Goal: Task Accomplishment & Management: Use online tool/utility

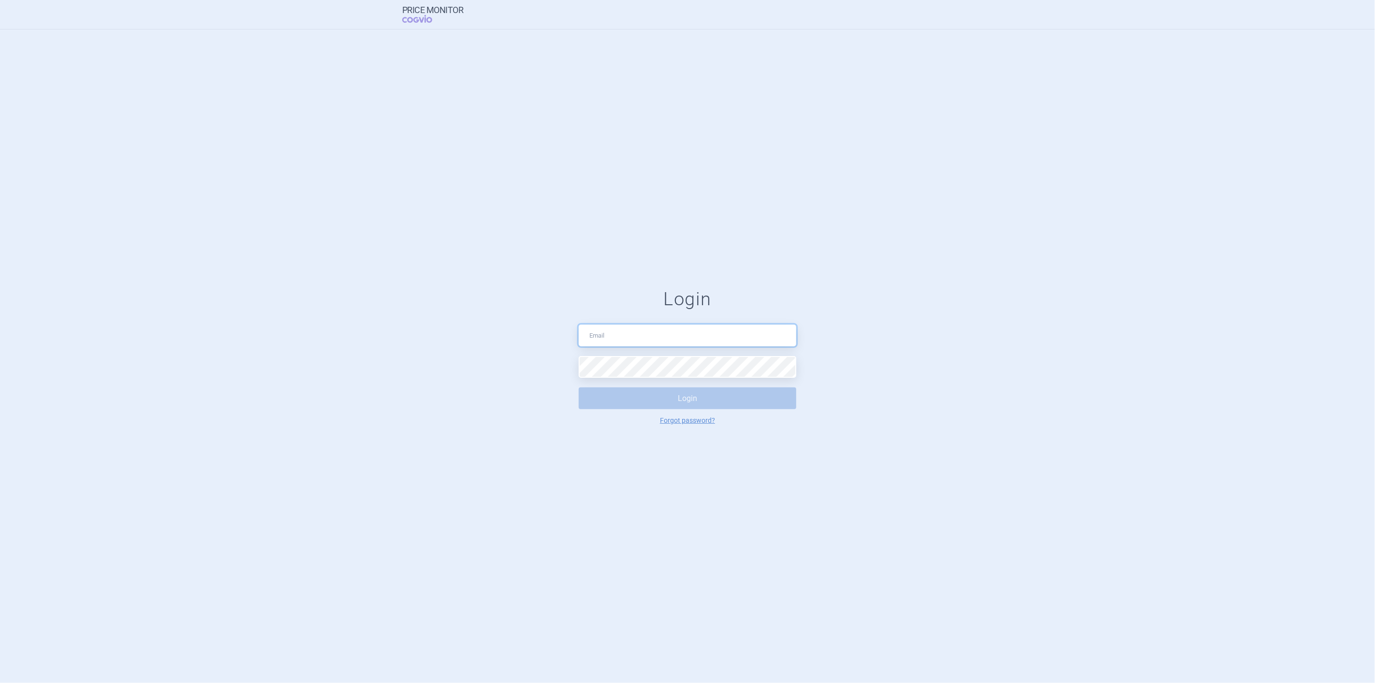
type input "[PERSON_NAME][EMAIL_ADDRESS][DOMAIN_NAME]"
click at [668, 399] on button "Login" at bounding box center [688, 398] width 218 height 22
select select "brandName"
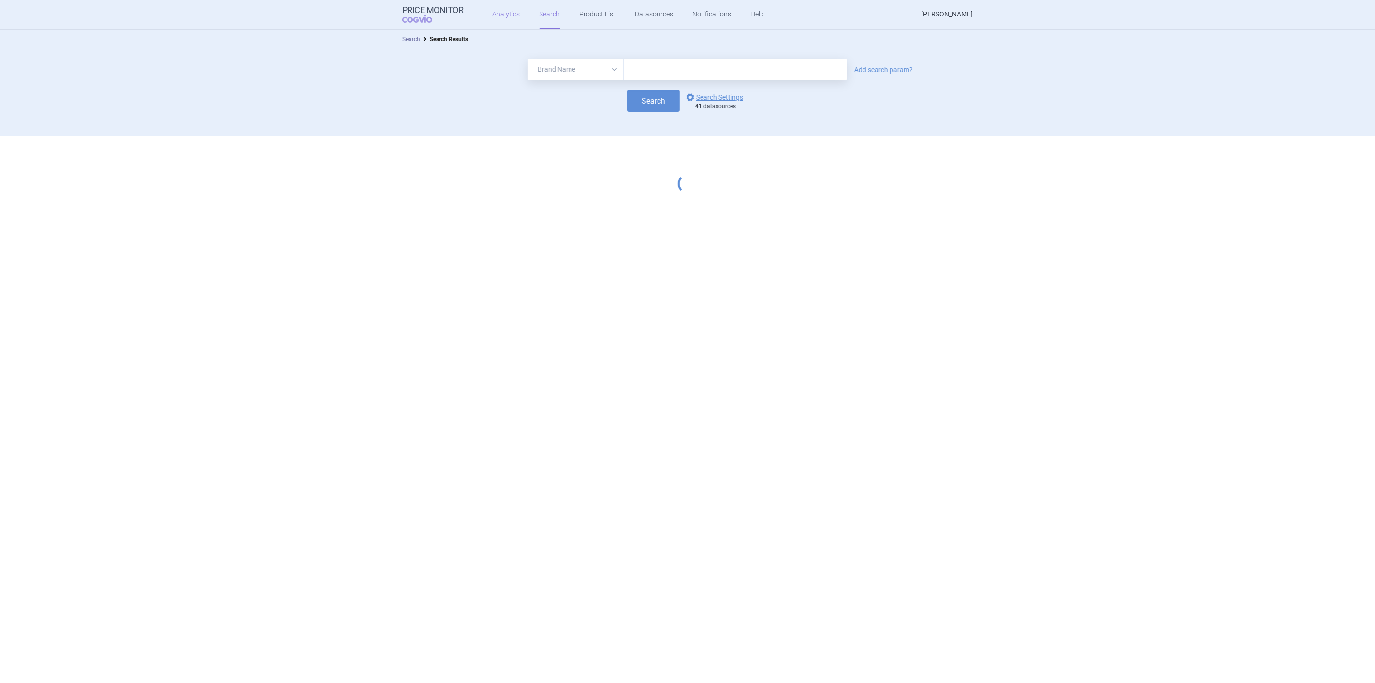
click at [507, 15] on link "Analytics" at bounding box center [507, 14] width 28 height 29
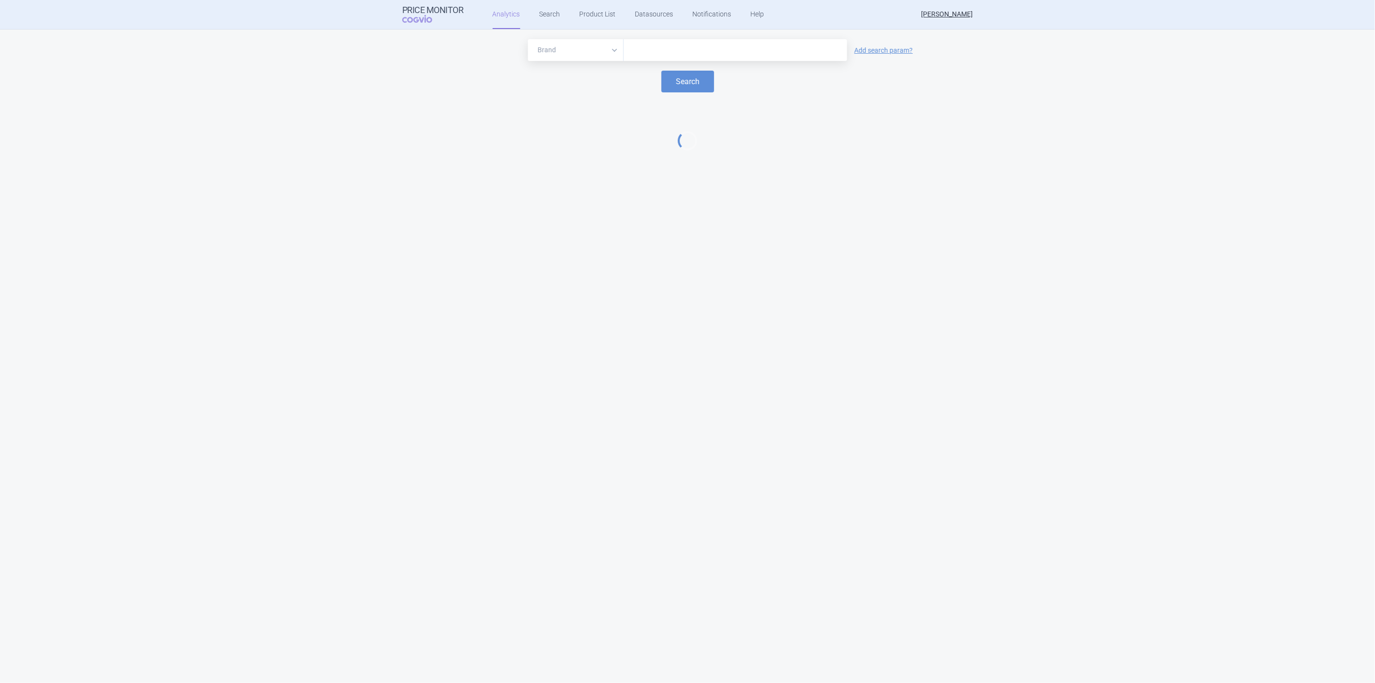
click at [649, 49] on input "text" at bounding box center [736, 50] width 214 height 13
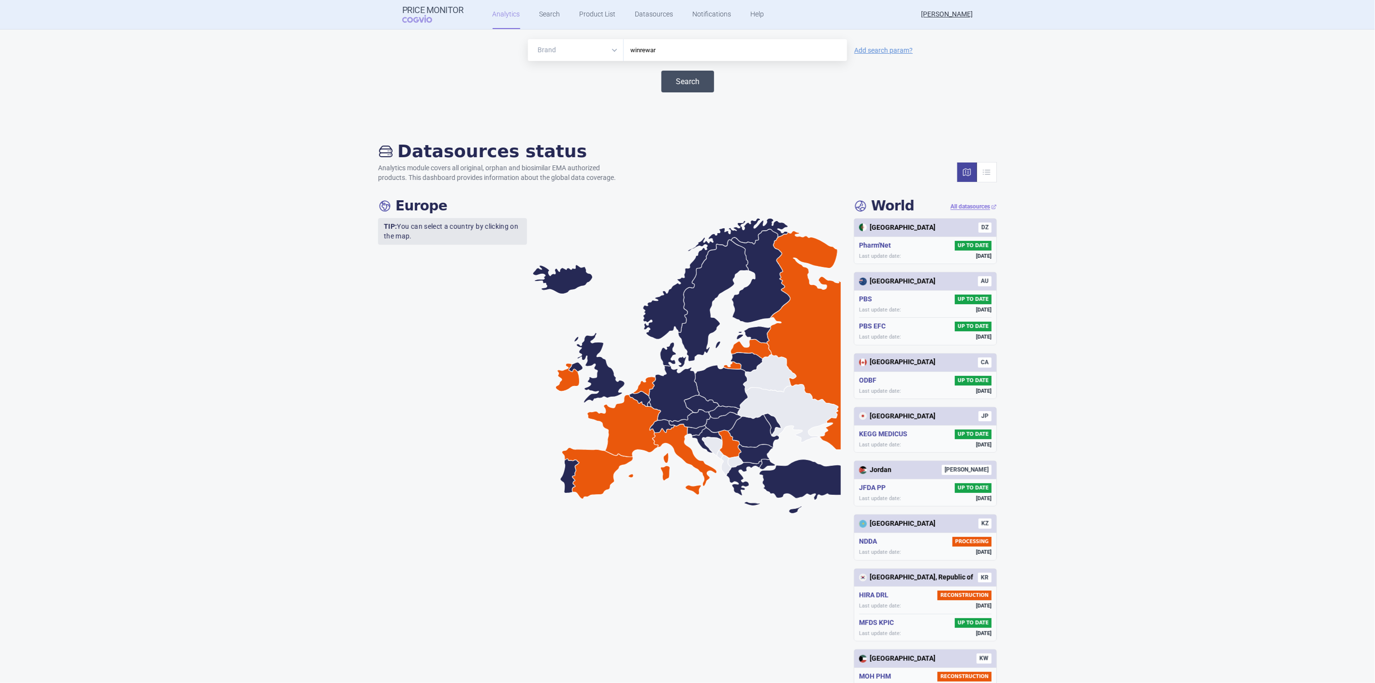
click at [661, 84] on button "Search" at bounding box center [687, 82] width 53 height 22
click at [675, 56] on div "winrewar" at bounding box center [735, 50] width 223 height 22
type input "winrevair"
click at [686, 80] on button "Search" at bounding box center [687, 82] width 53 height 22
click at [590, 10] on link "Product List" at bounding box center [598, 14] width 36 height 29
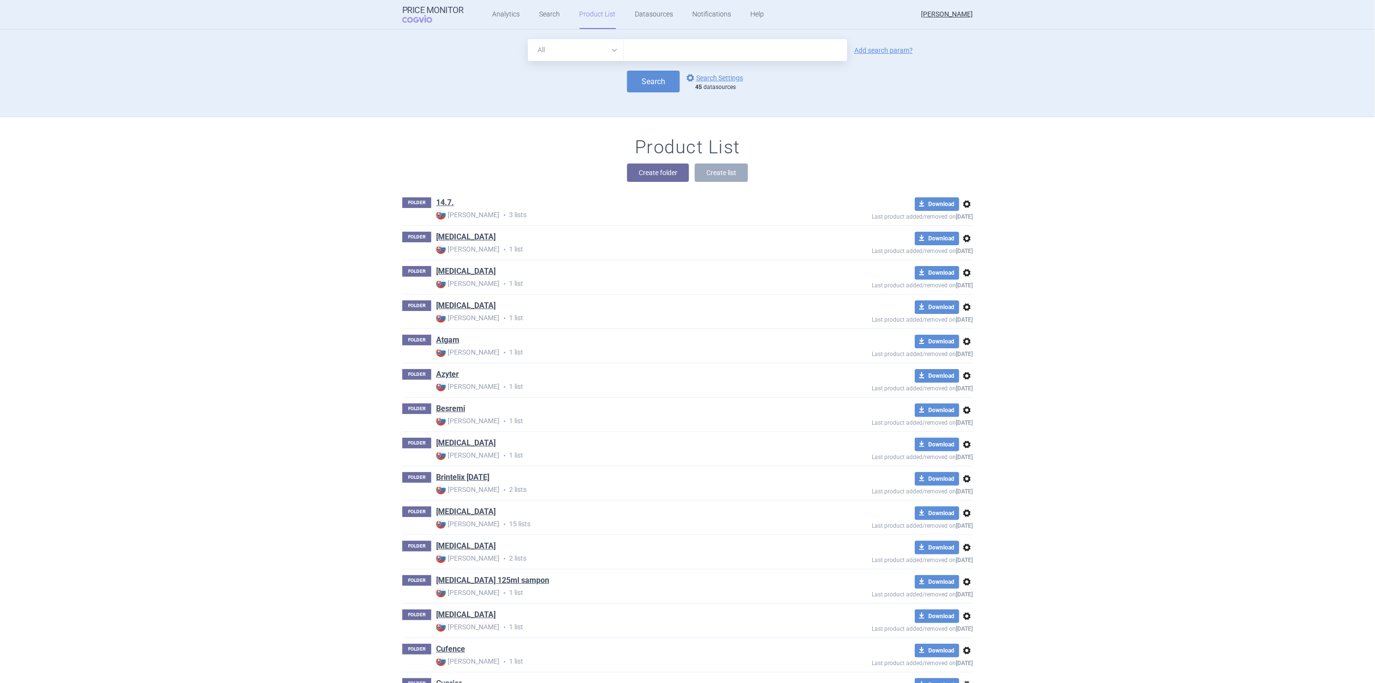
scroll to position [88, 0]
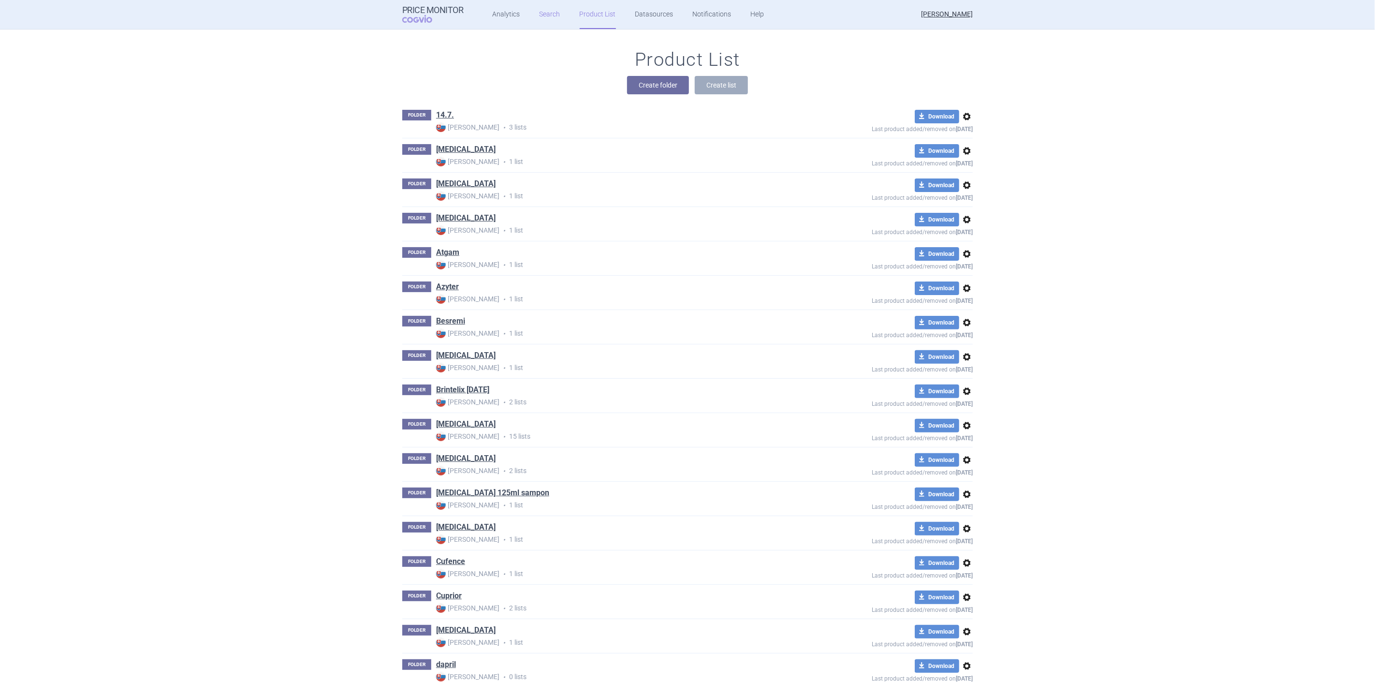
click at [546, 13] on link "Search" at bounding box center [550, 14] width 21 height 29
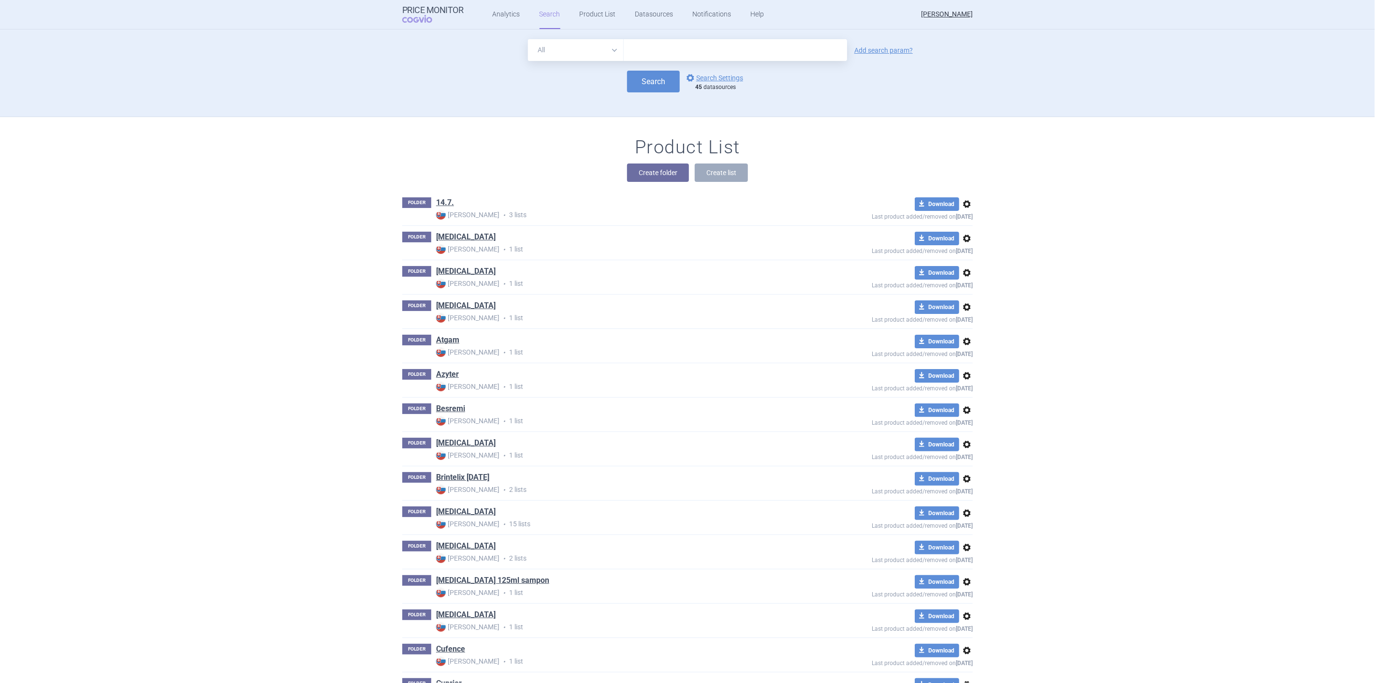
click at [641, 50] on input "text" at bounding box center [735, 50] width 223 height 22
type input "winrevair"
click at [653, 75] on button "Search" at bounding box center [653, 82] width 53 height 22
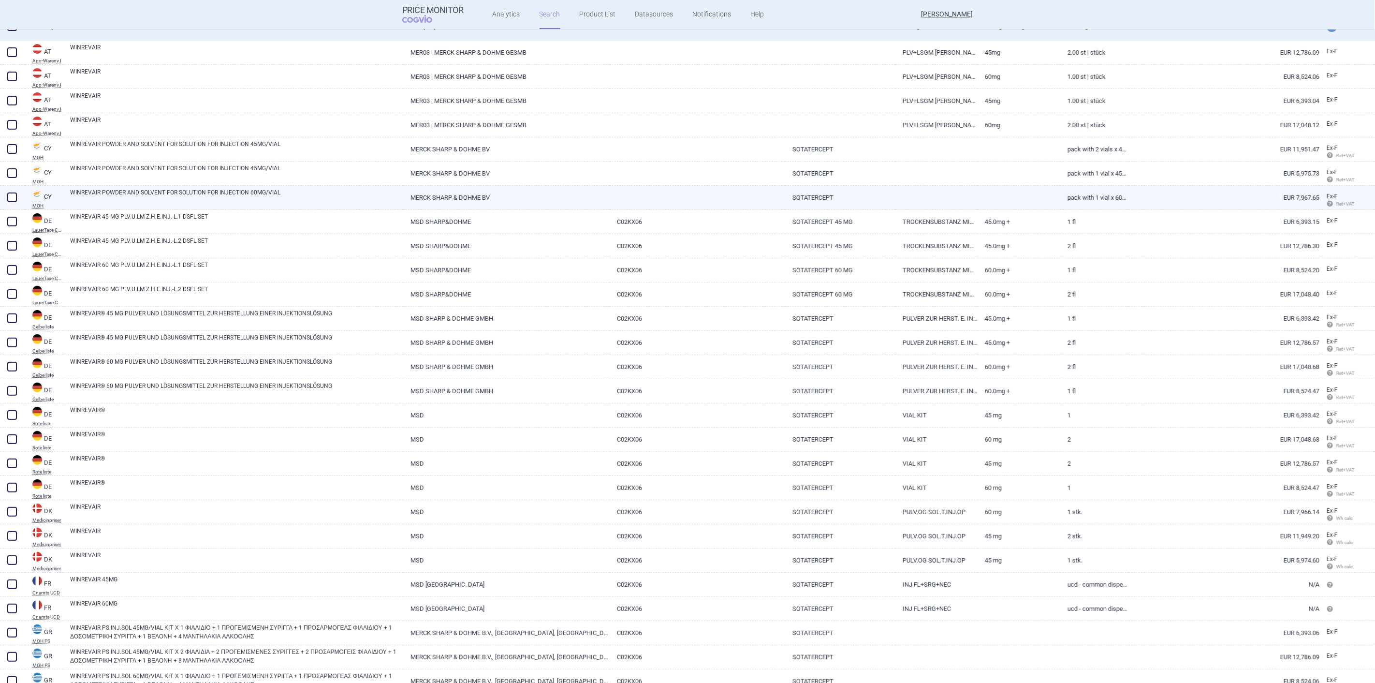
scroll to position [161, 0]
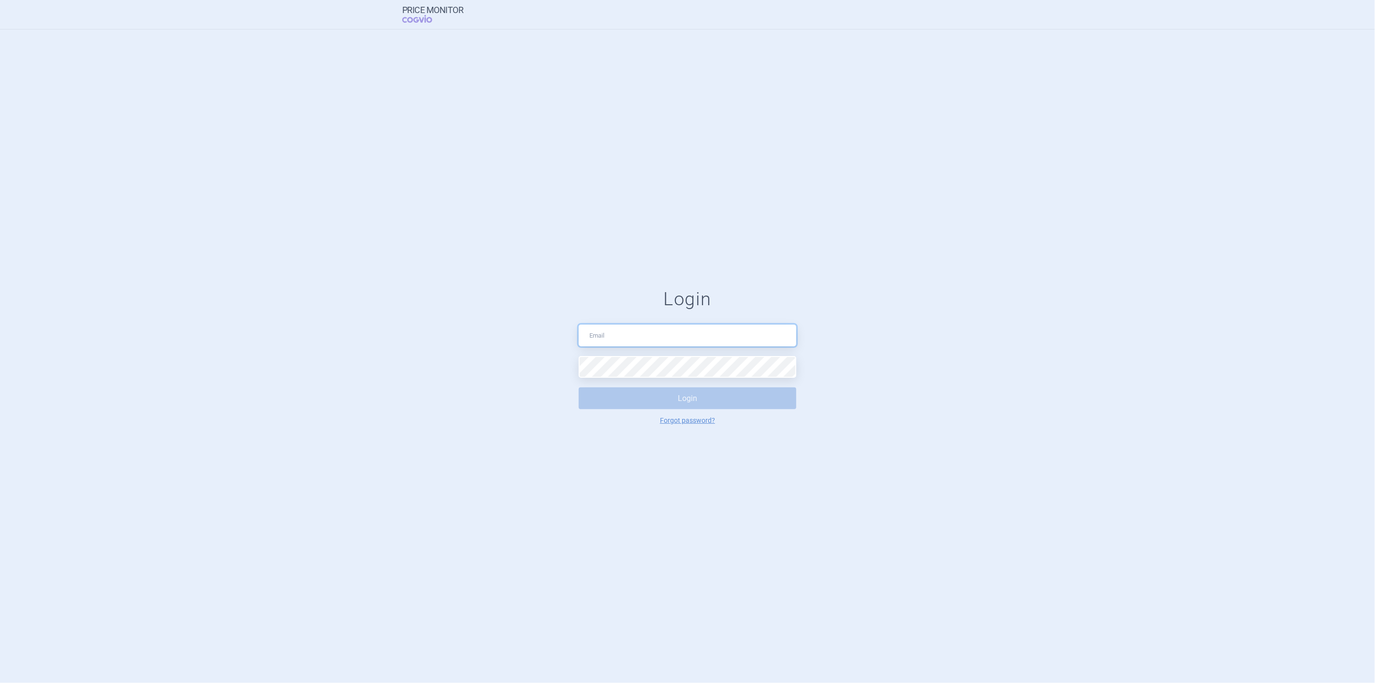
type input "[PERSON_NAME][EMAIL_ADDRESS][DOMAIN_NAME]"
click at [688, 399] on button "Login" at bounding box center [688, 398] width 218 height 22
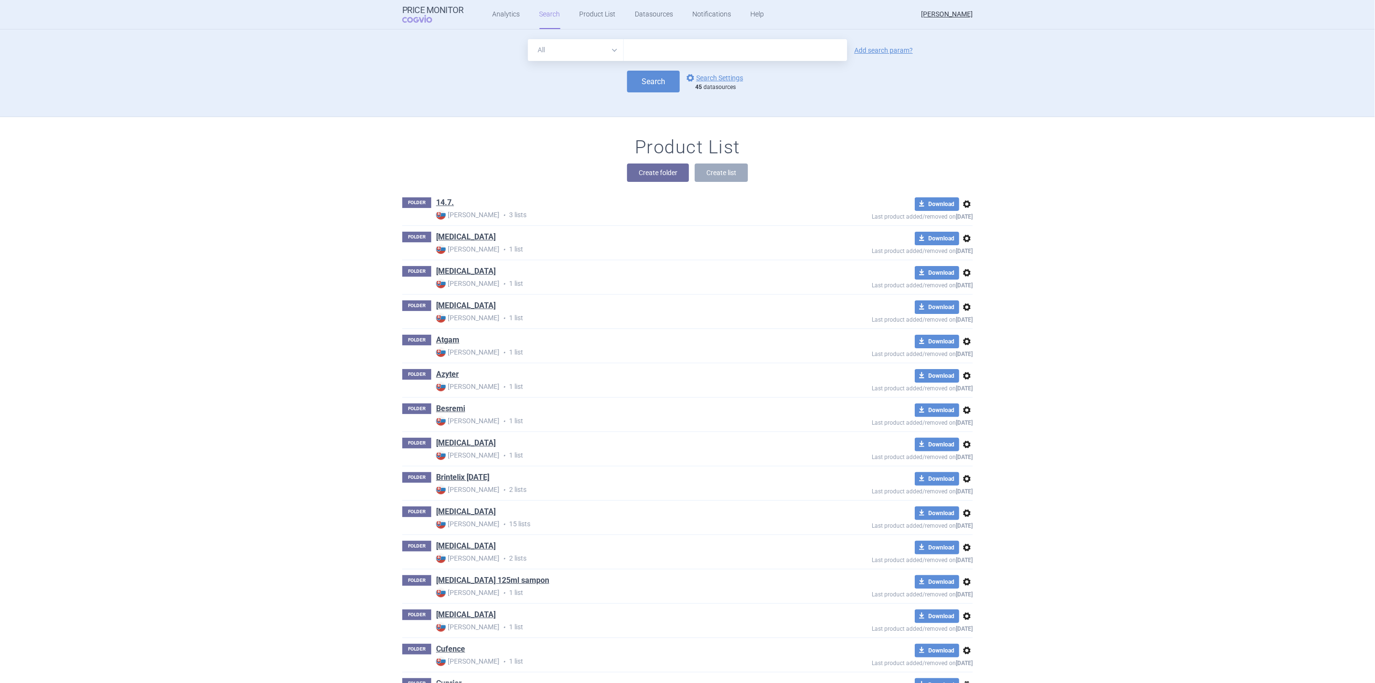
click at [632, 48] on input "text" at bounding box center [735, 50] width 223 height 22
type input "winrevair"
click at [659, 76] on button "Search" at bounding box center [653, 82] width 53 height 22
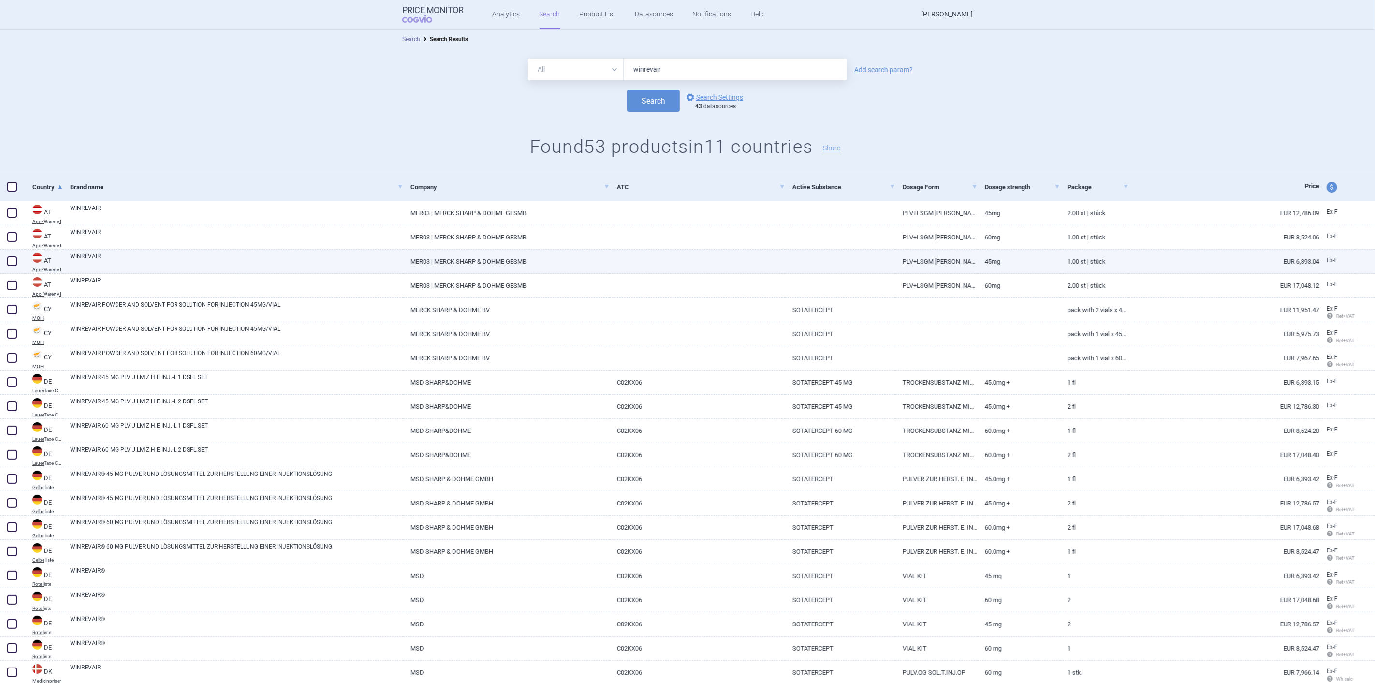
click at [12, 260] on span at bounding box center [12, 261] width 10 height 10
checkbox input "true"
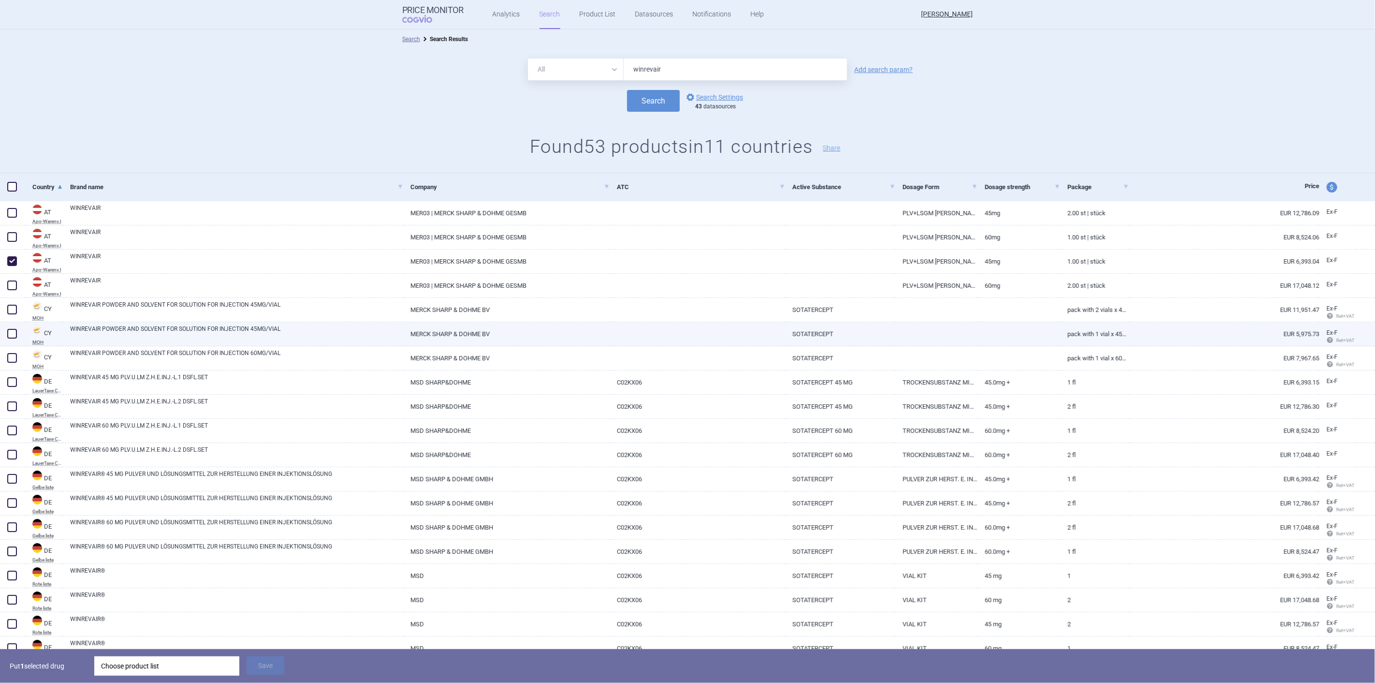
click at [16, 334] on span at bounding box center [12, 334] width 10 height 10
checkbox input "true"
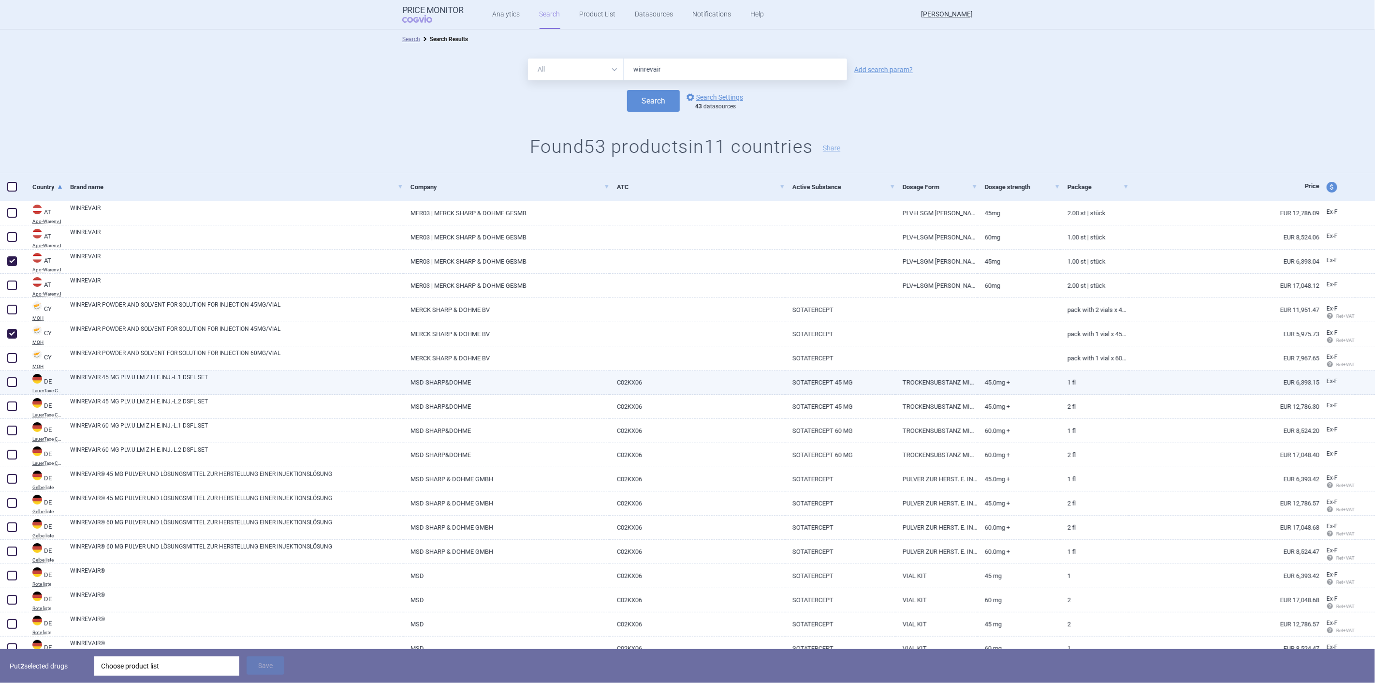
click at [15, 380] on span at bounding box center [12, 382] width 10 height 10
checkbox input "true"
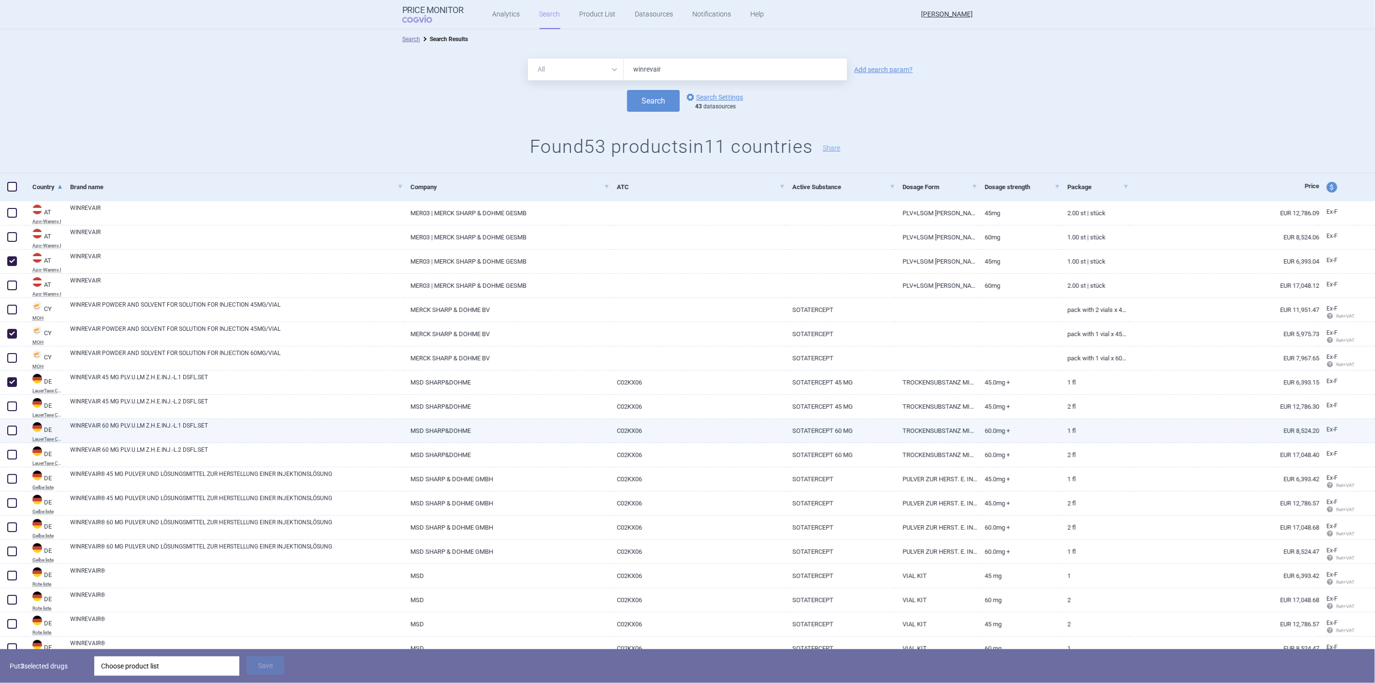
scroll to position [54, 0]
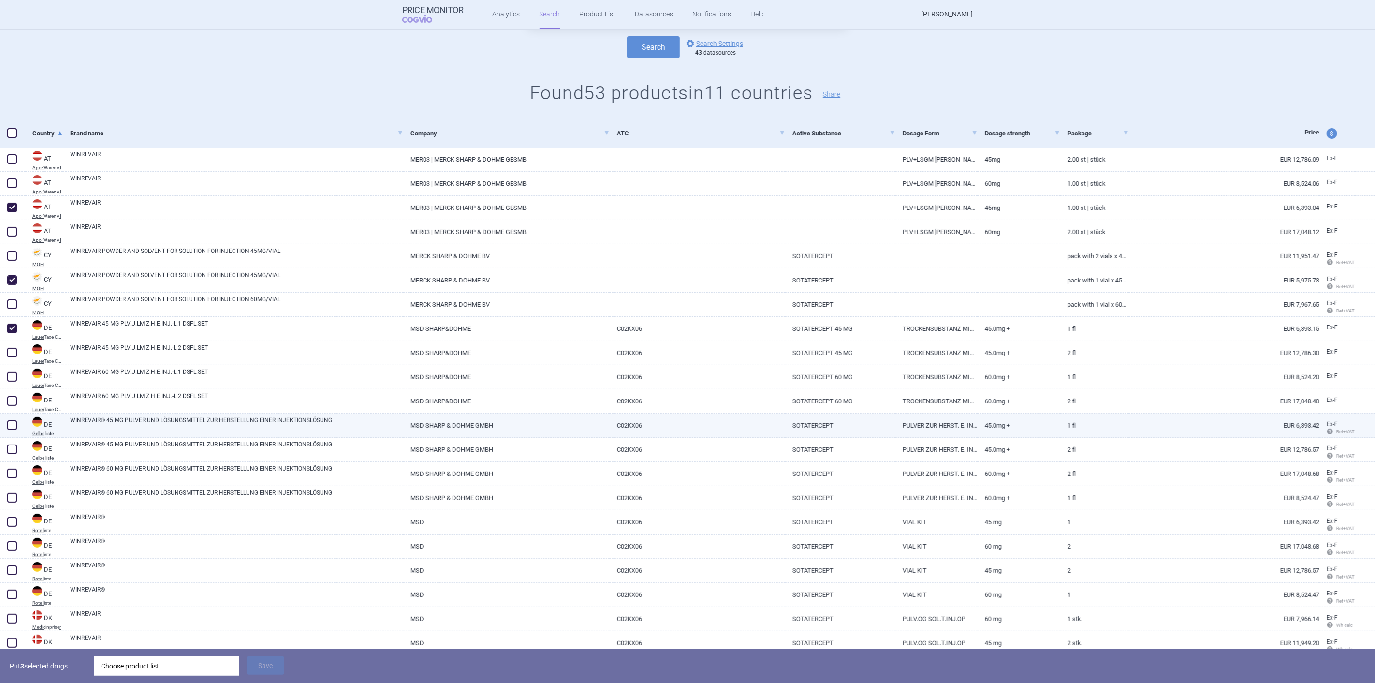
click at [7, 424] on span at bounding box center [12, 425] width 10 height 10
checkbox input "true"
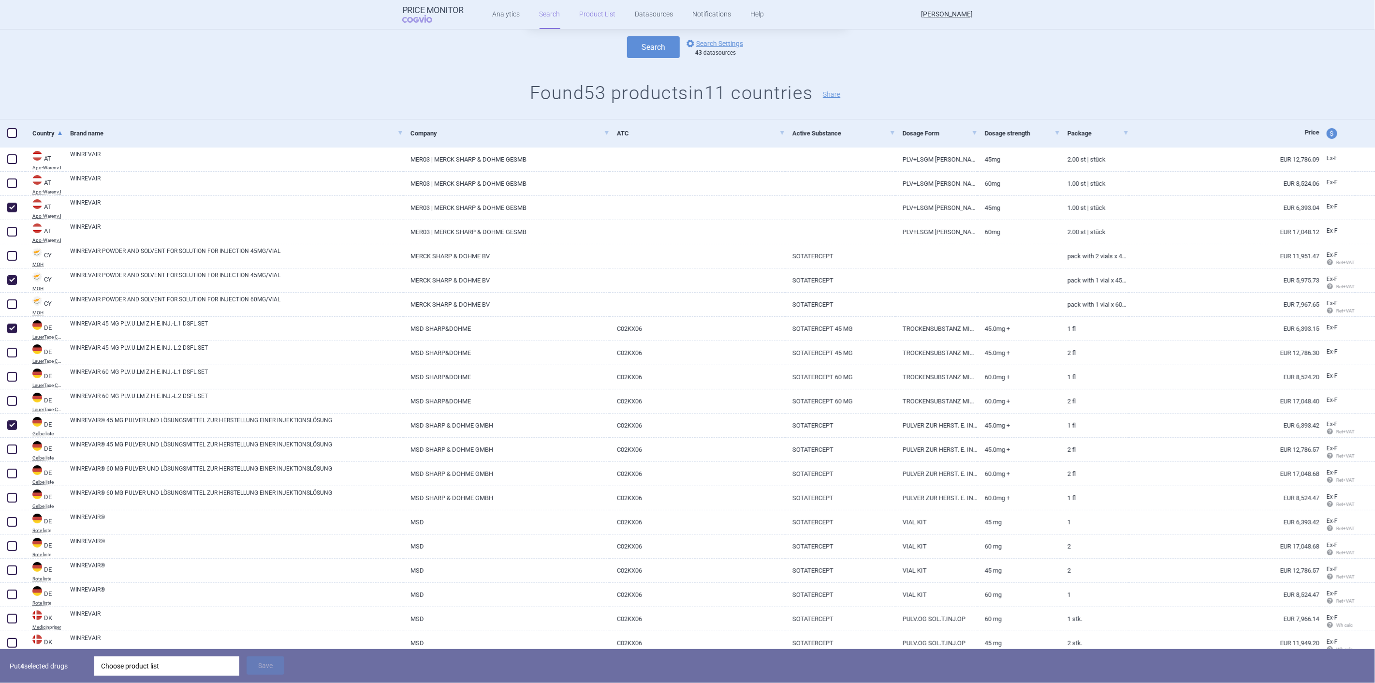
click at [586, 17] on link "Product List" at bounding box center [598, 14] width 36 height 29
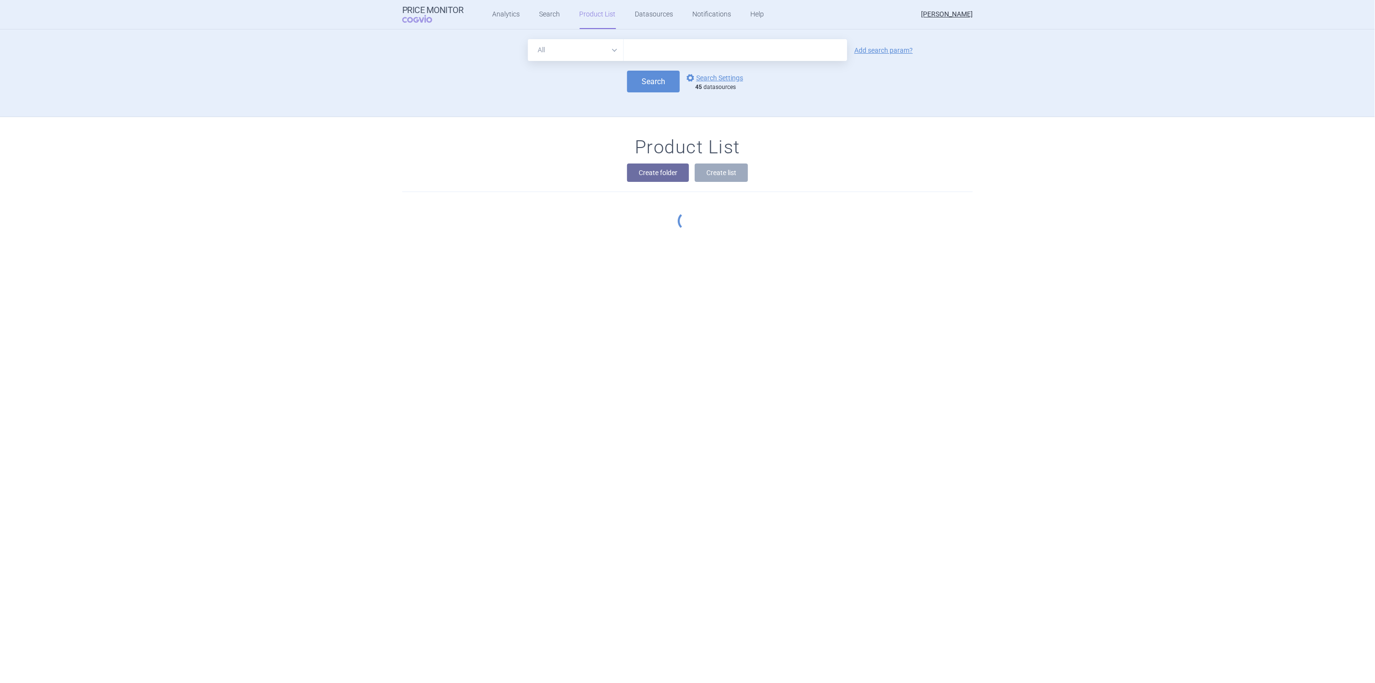
scroll to position [88, 0]
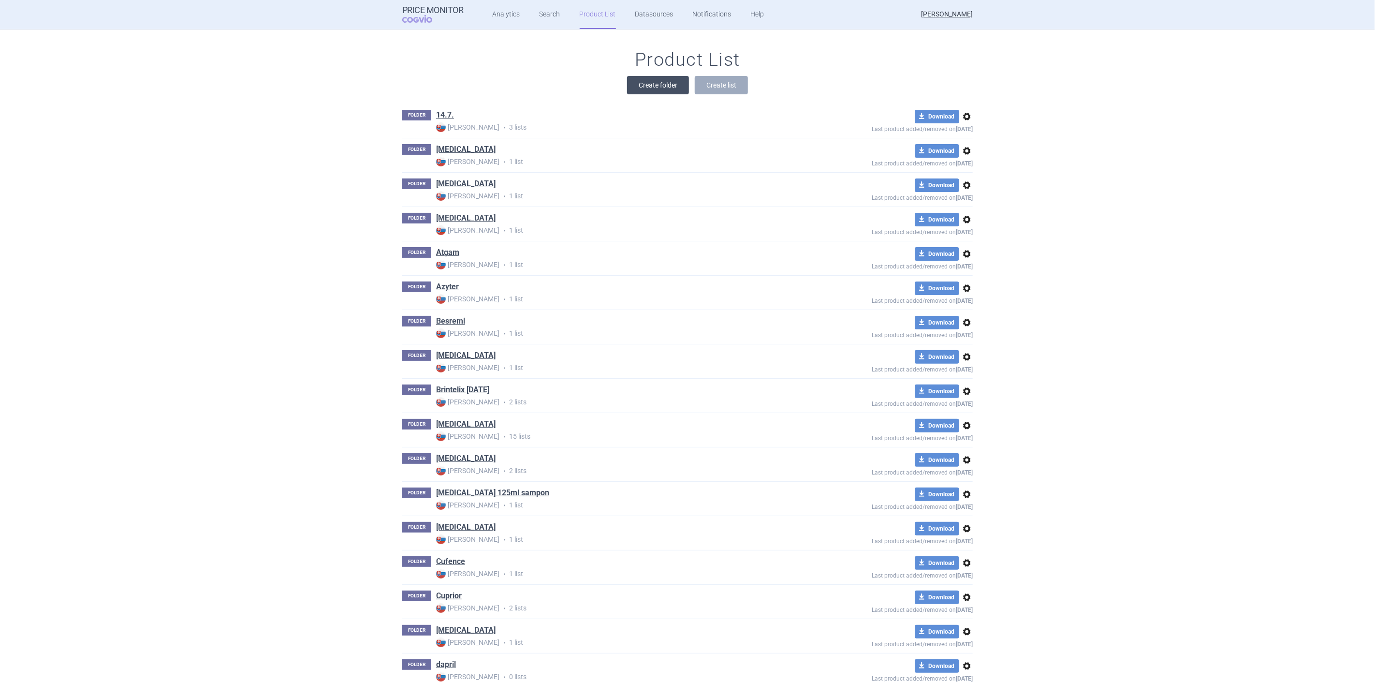
click at [650, 83] on button "Create folder" at bounding box center [658, 85] width 62 height 18
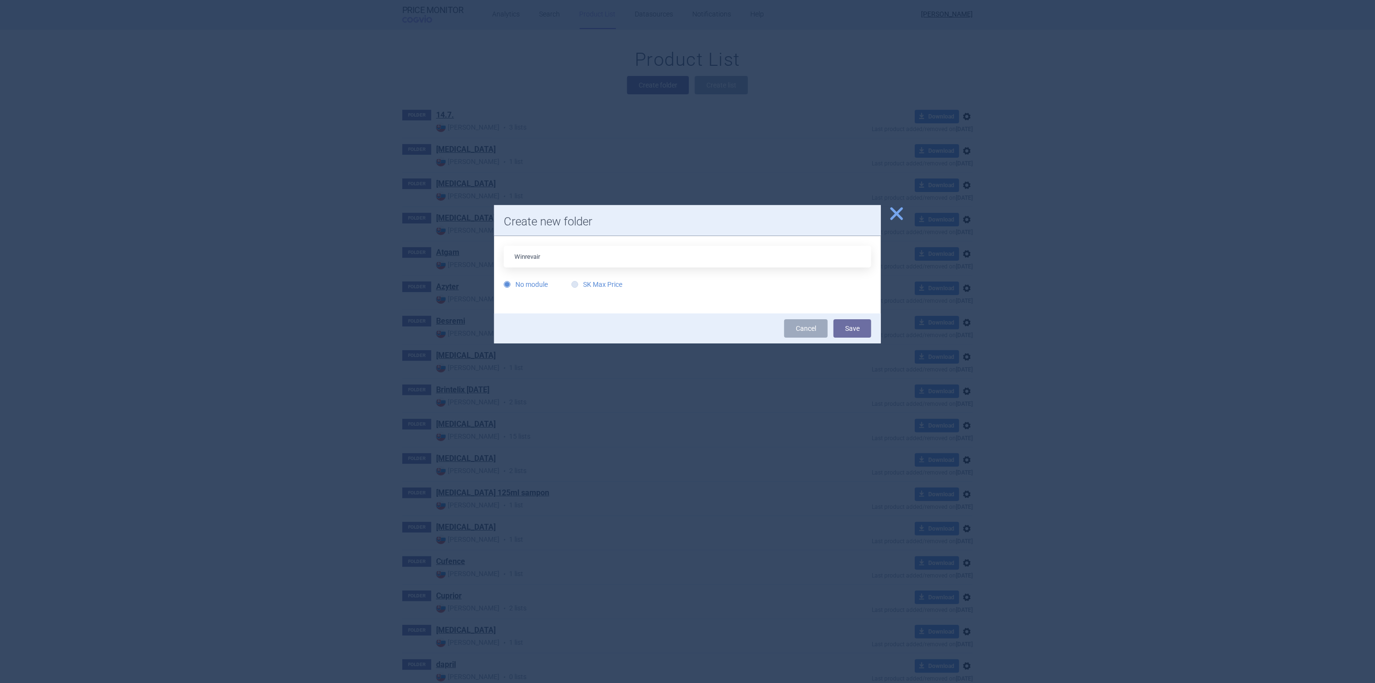
type input "Winrevair"
click at [572, 282] on icon at bounding box center [574, 284] width 7 height 7
click at [572, 282] on input "SK Max Price" at bounding box center [577, 285] width 10 height 10
radio input "true"
click at [862, 332] on button "Save" at bounding box center [853, 328] width 38 height 18
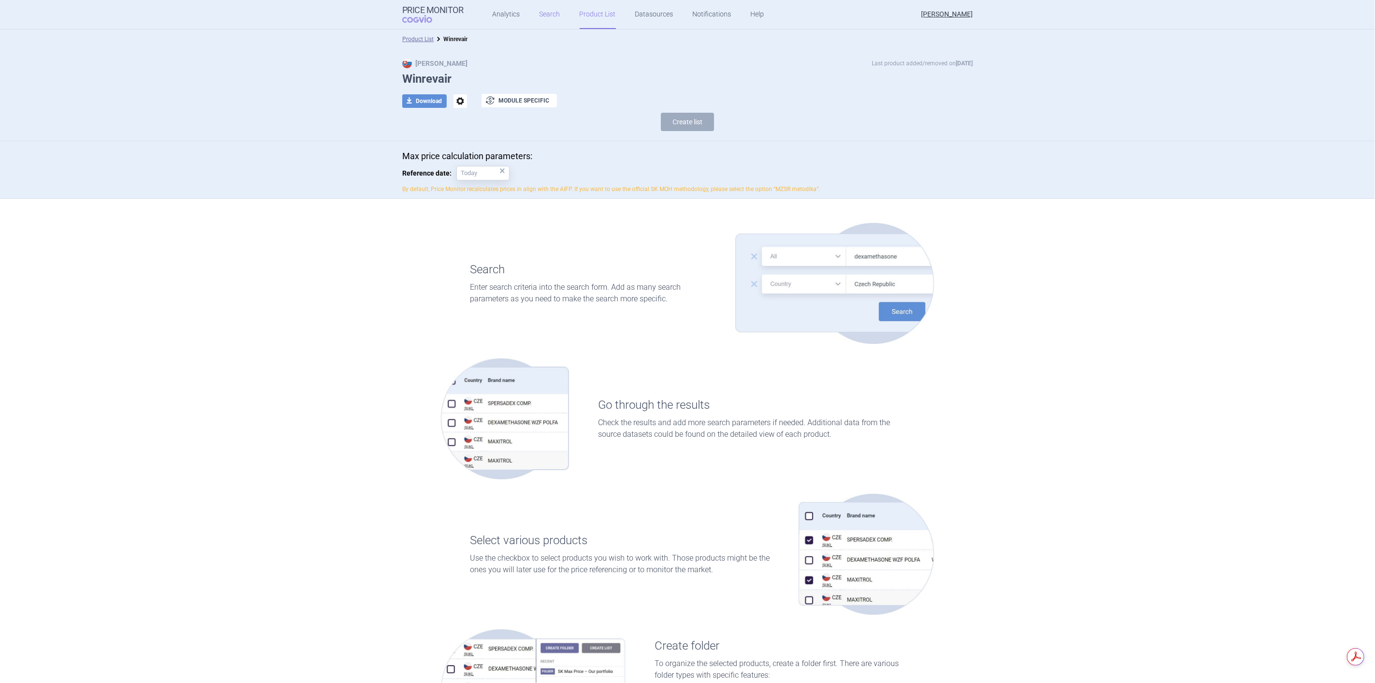
click at [546, 11] on link "Search" at bounding box center [550, 14] width 21 height 29
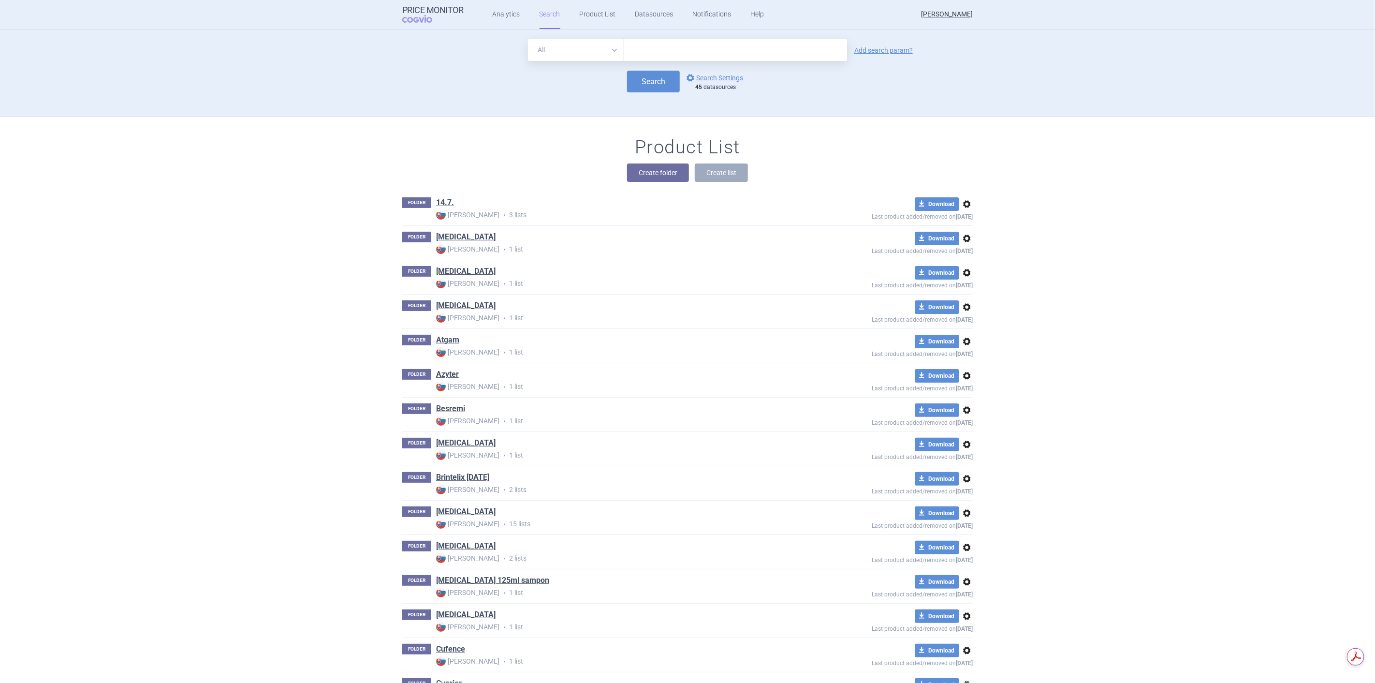
click at [643, 51] on input "text" at bounding box center [735, 50] width 223 height 22
type input "winrevair"
click at [648, 81] on button "Search" at bounding box center [653, 82] width 53 height 22
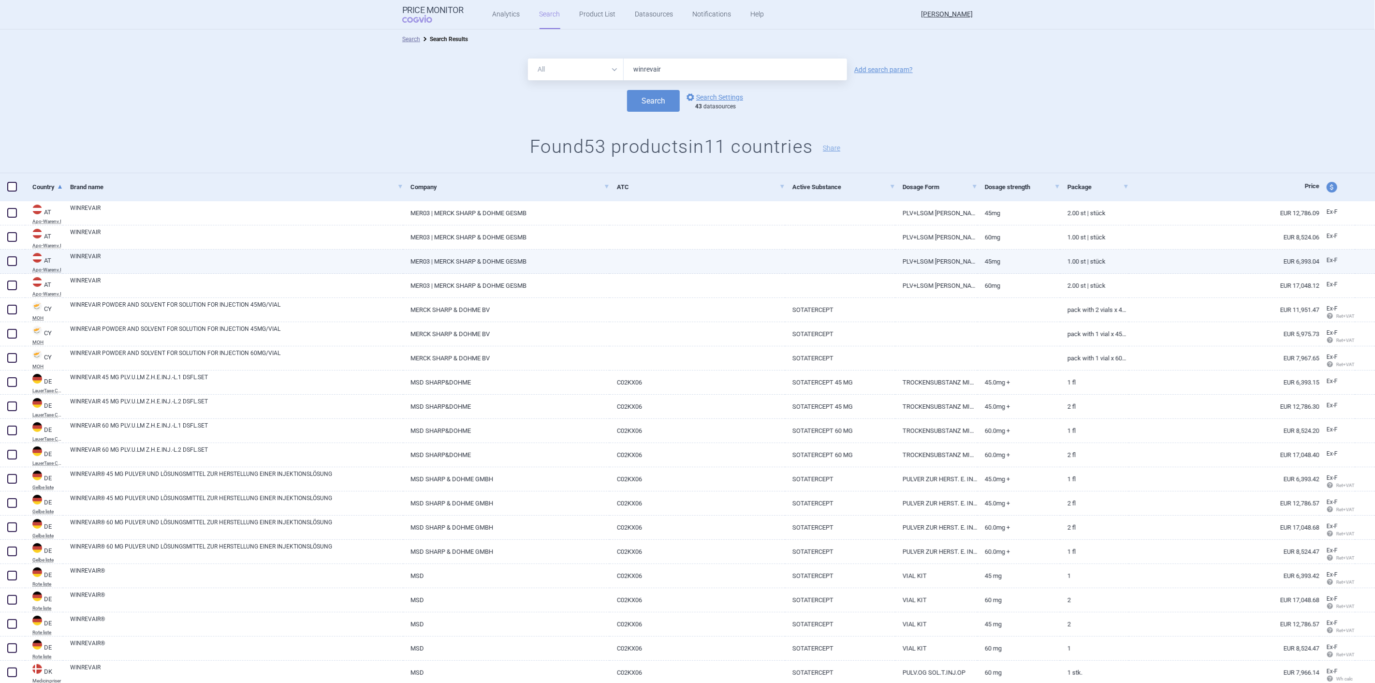
click at [10, 260] on span at bounding box center [12, 261] width 10 height 10
checkbox input "true"
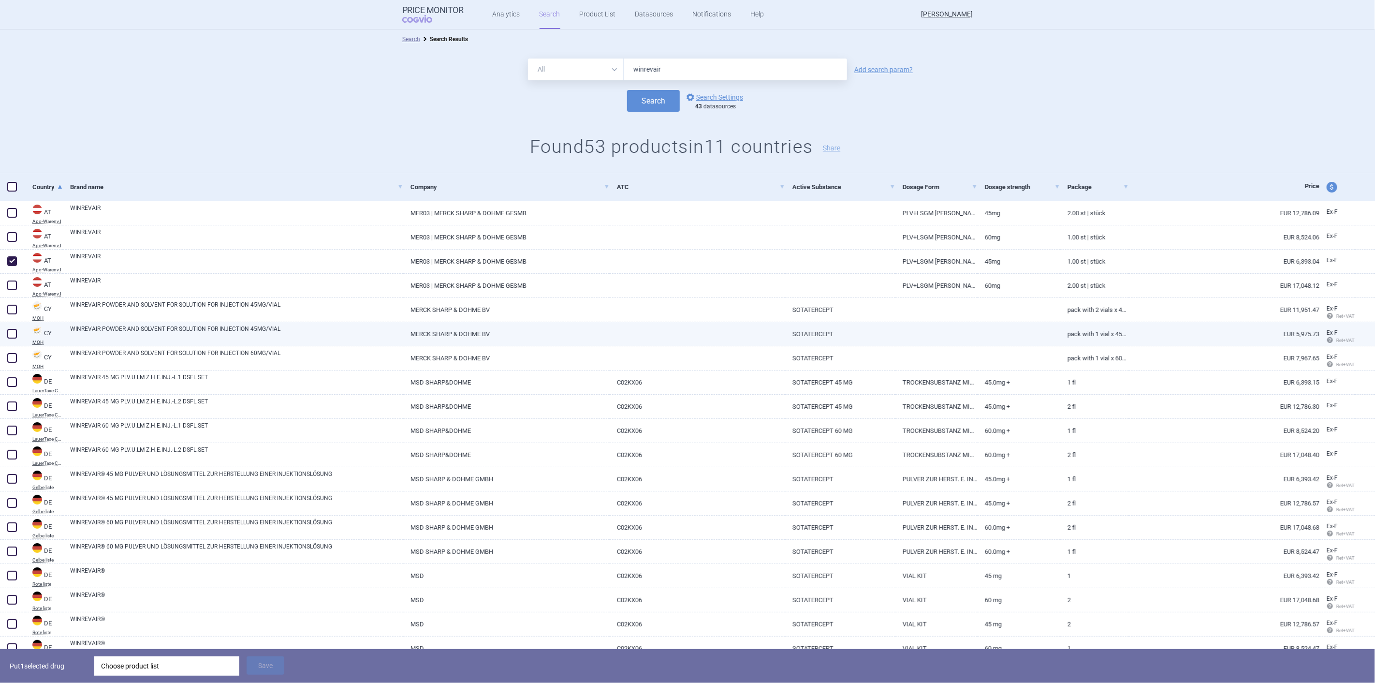
click at [12, 332] on span at bounding box center [12, 334] width 10 height 10
checkbox input "true"
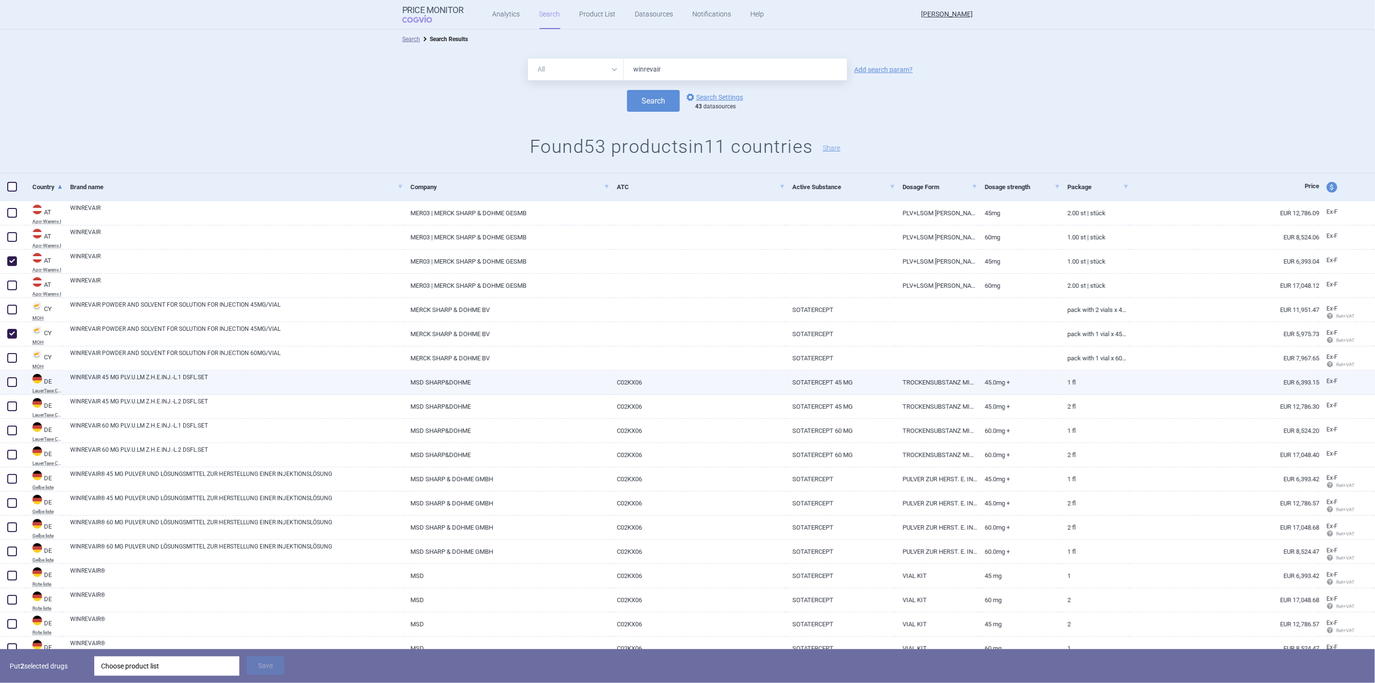
click at [15, 380] on span at bounding box center [12, 382] width 10 height 10
checkbox input "true"
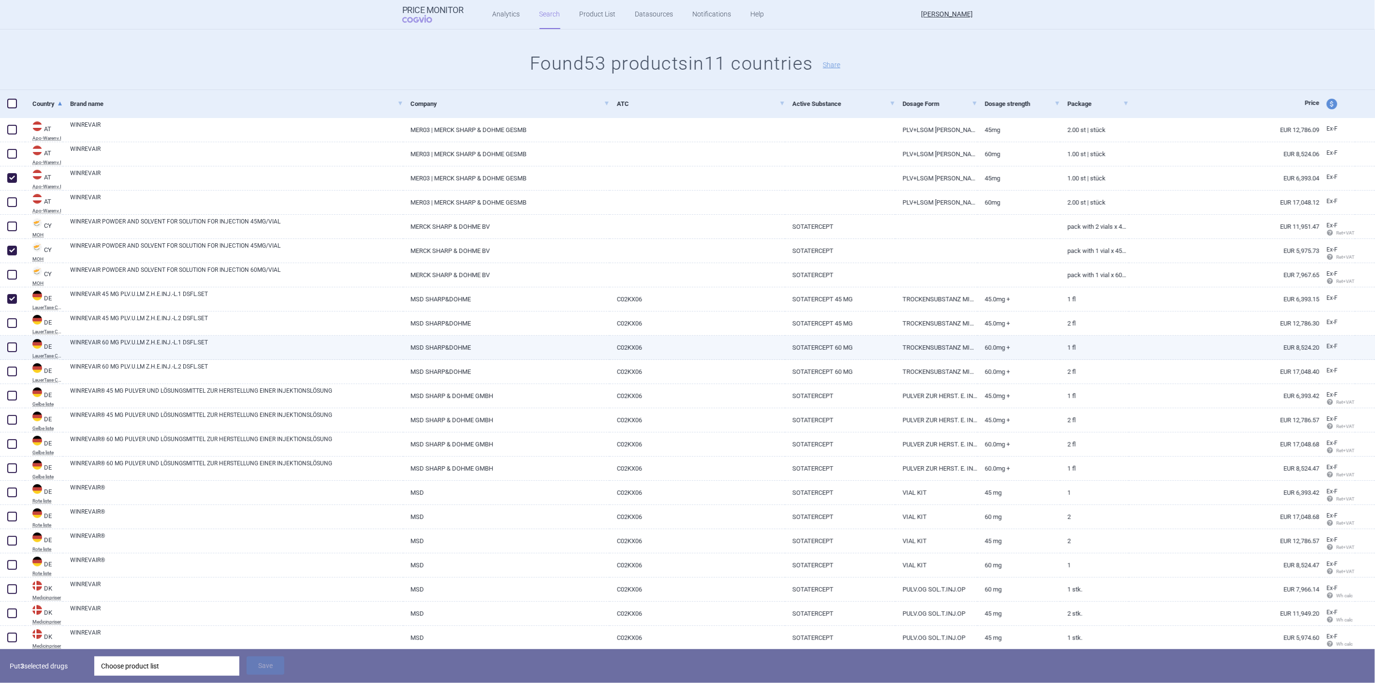
scroll to position [161, 0]
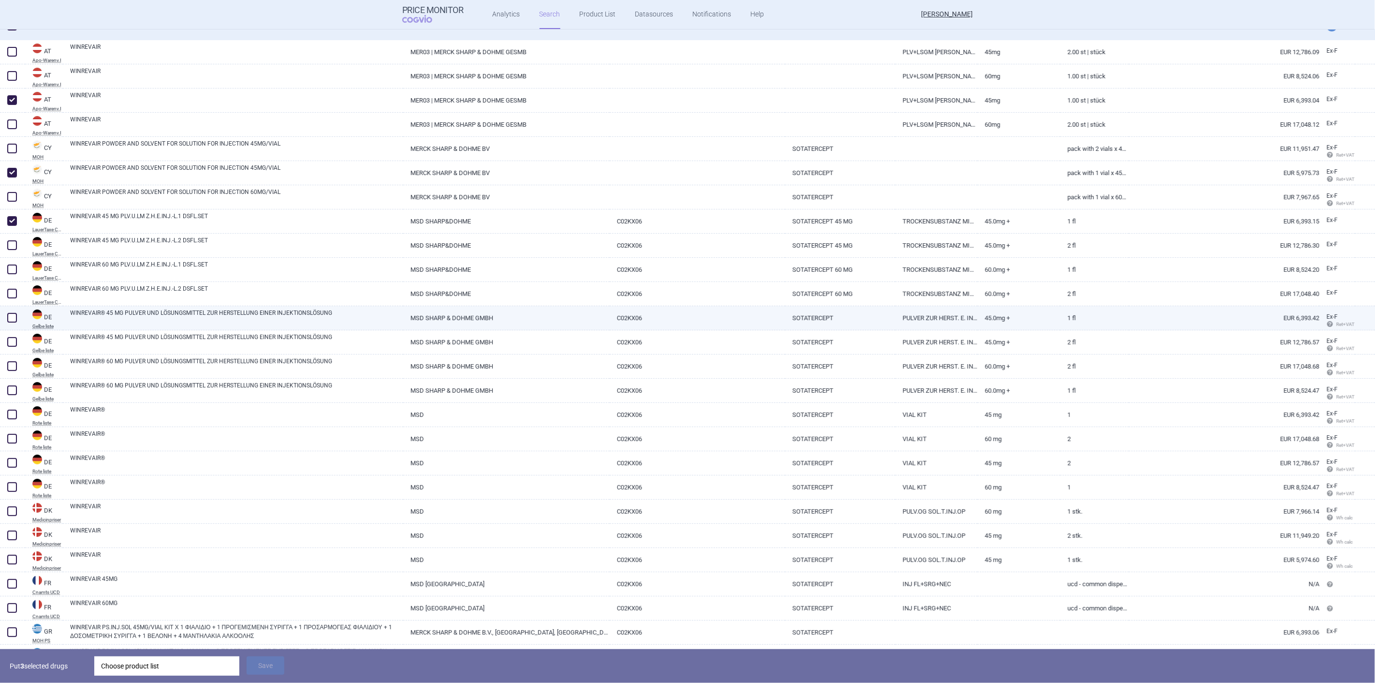
click at [8, 315] on span at bounding box center [12, 318] width 10 height 10
checkbox input "true"
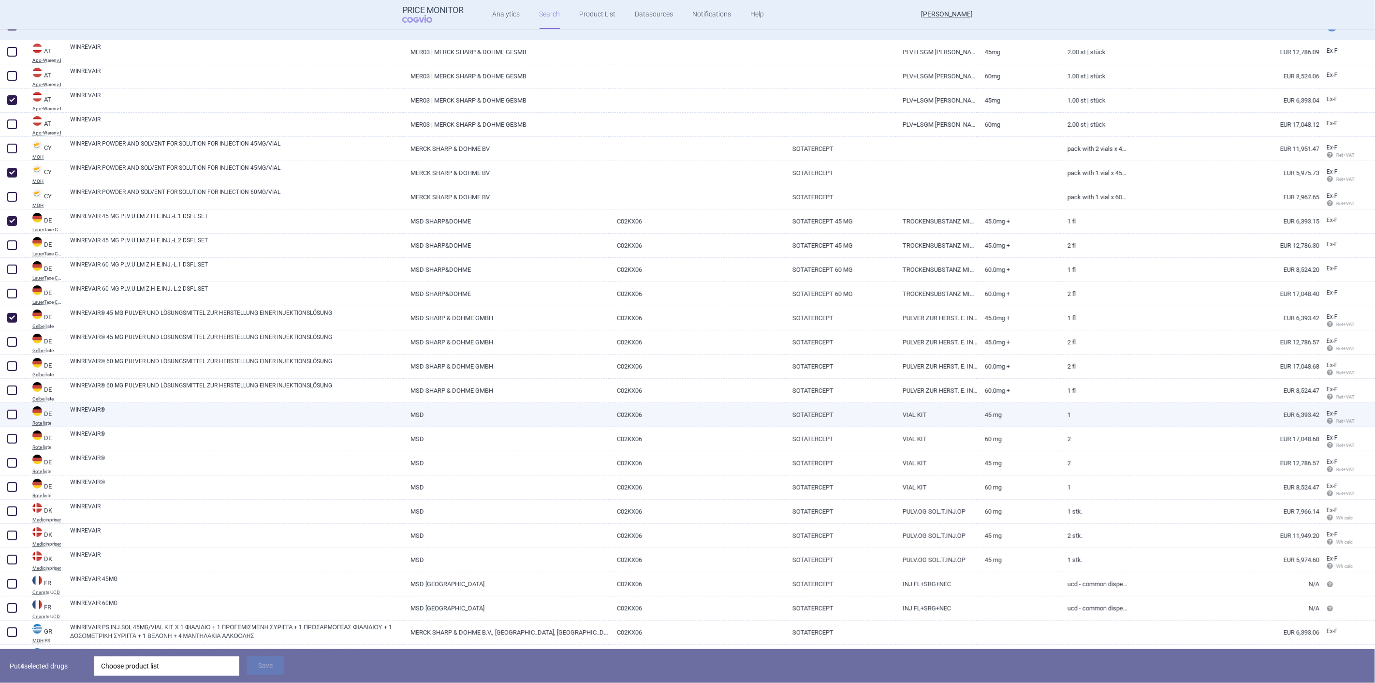
click at [14, 413] on span at bounding box center [12, 415] width 10 height 10
checkbox input "true"
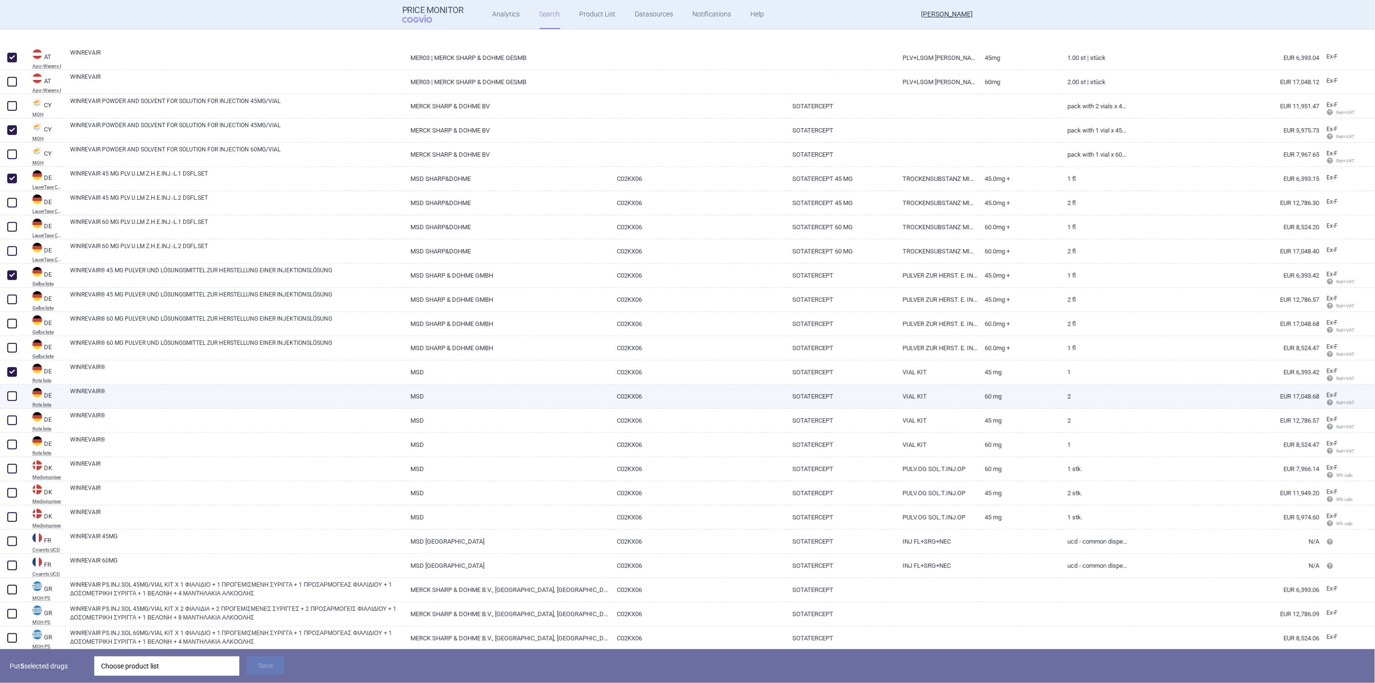
scroll to position [268, 0]
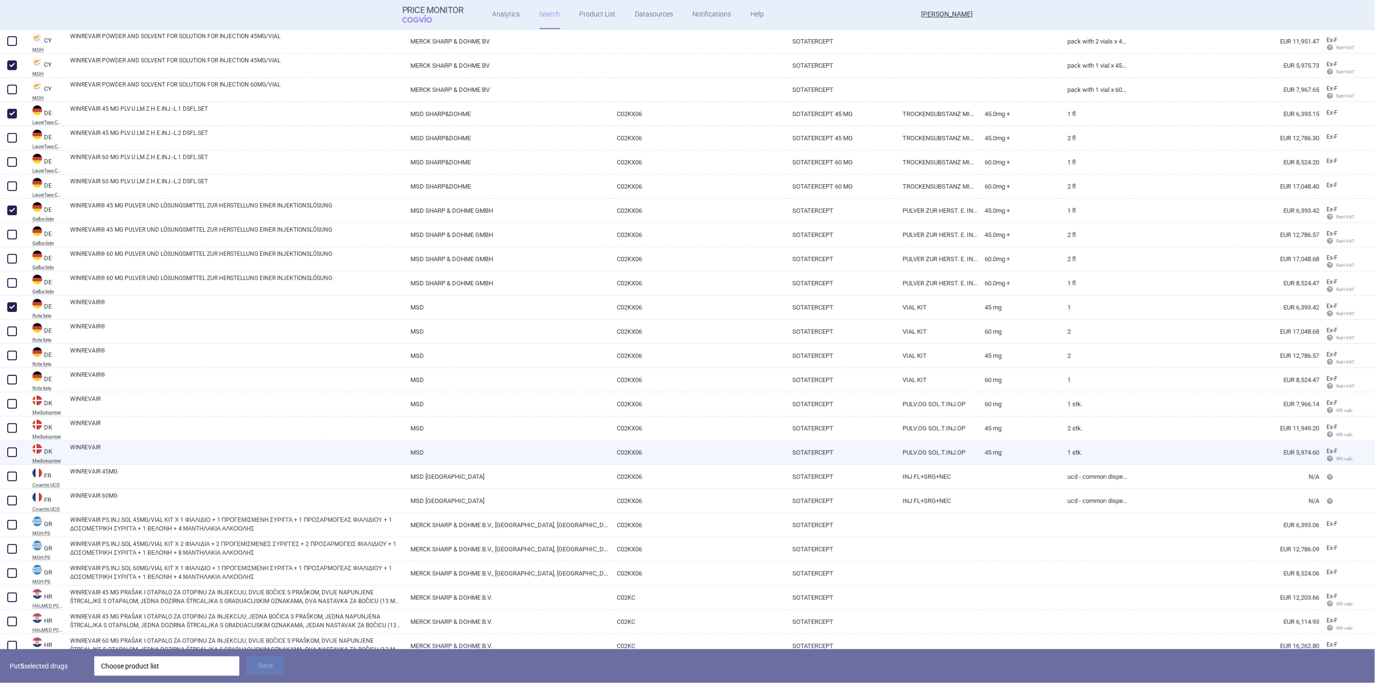
click at [9, 450] on span at bounding box center [12, 452] width 10 height 10
checkbox input "true"
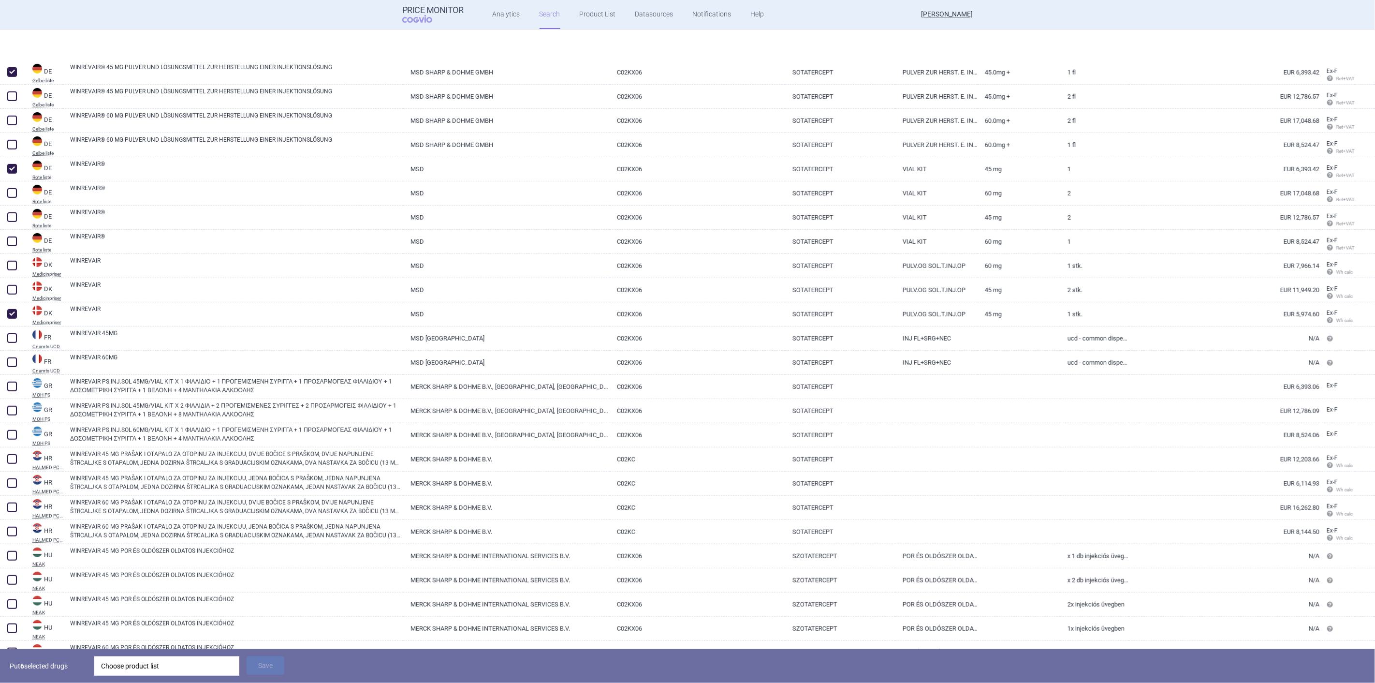
scroll to position [483, 0]
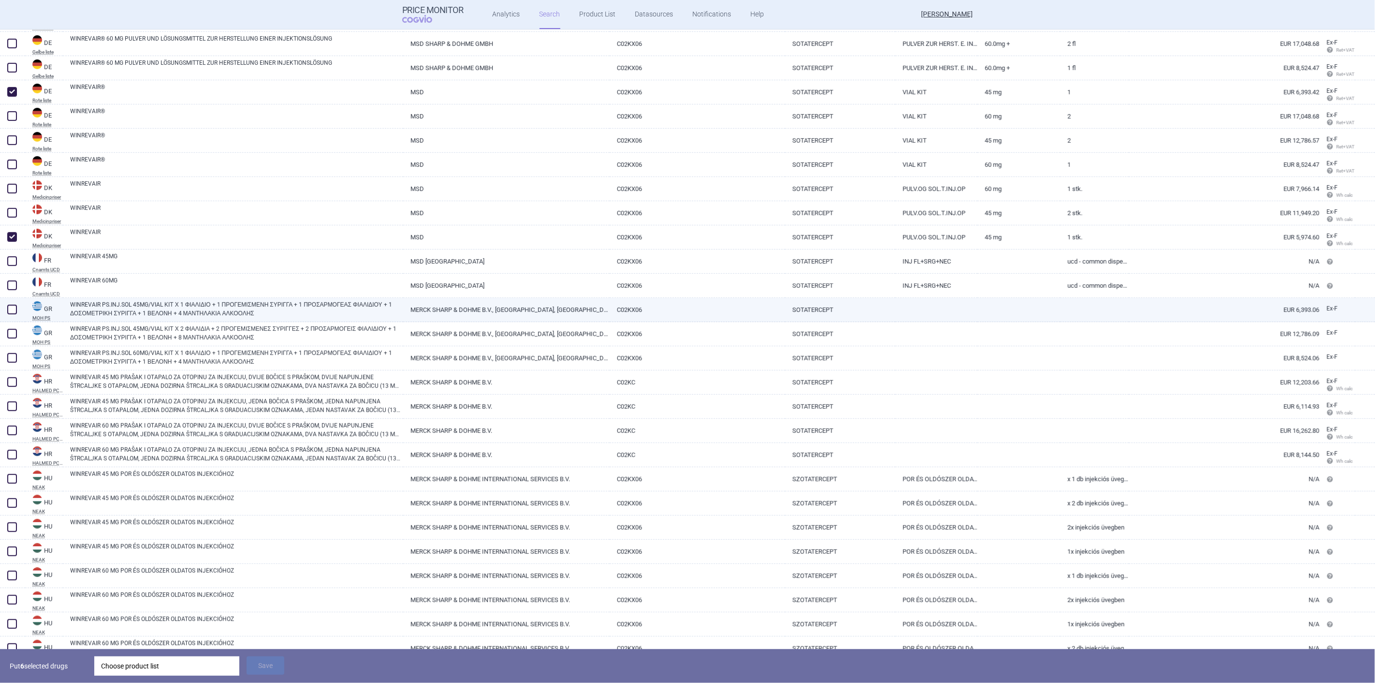
click at [10, 308] on span at bounding box center [12, 310] width 10 height 10
checkbox input "true"
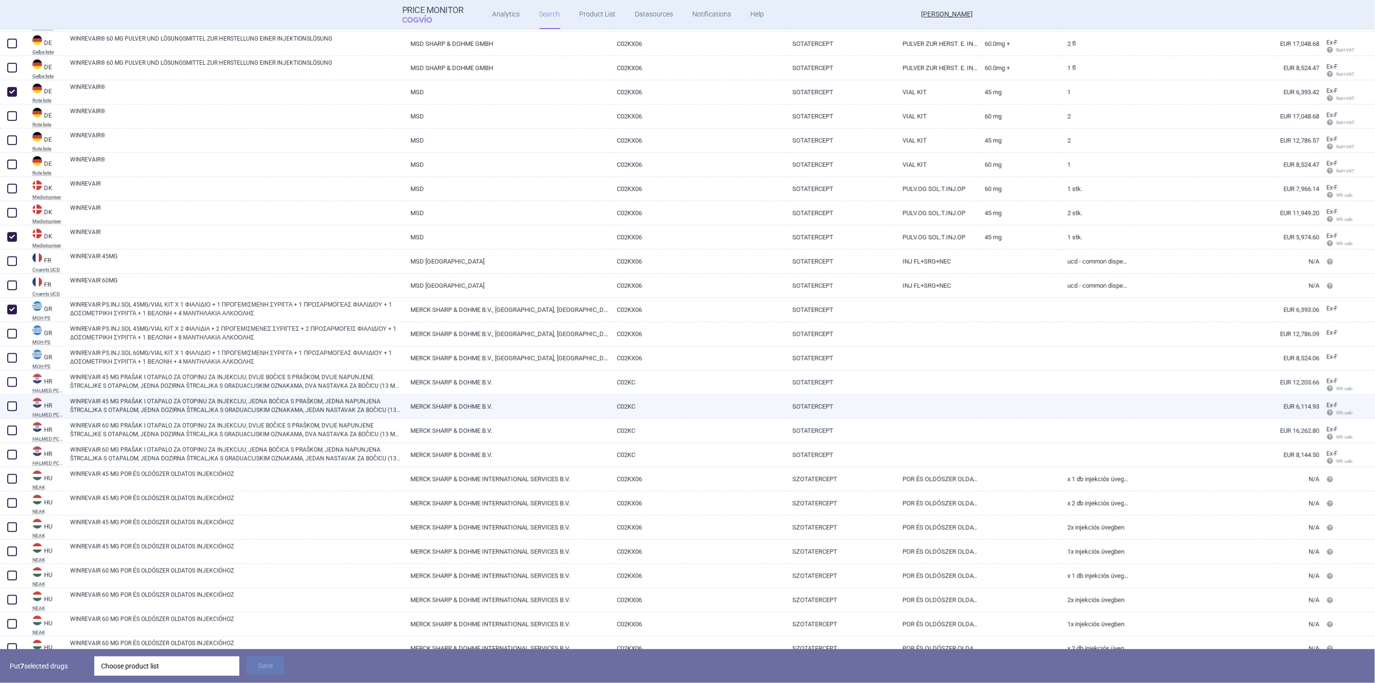
click at [10, 403] on span at bounding box center [12, 406] width 10 height 10
checkbox input "true"
click at [146, 407] on link "WINREVAIR 45 MG PRAŠAK I OTAPALO ZA OTOPINU ZA INJEKCIJU, JEDNA BOČICA S PRAŠKO…" at bounding box center [236, 405] width 333 height 17
select select "EUR"
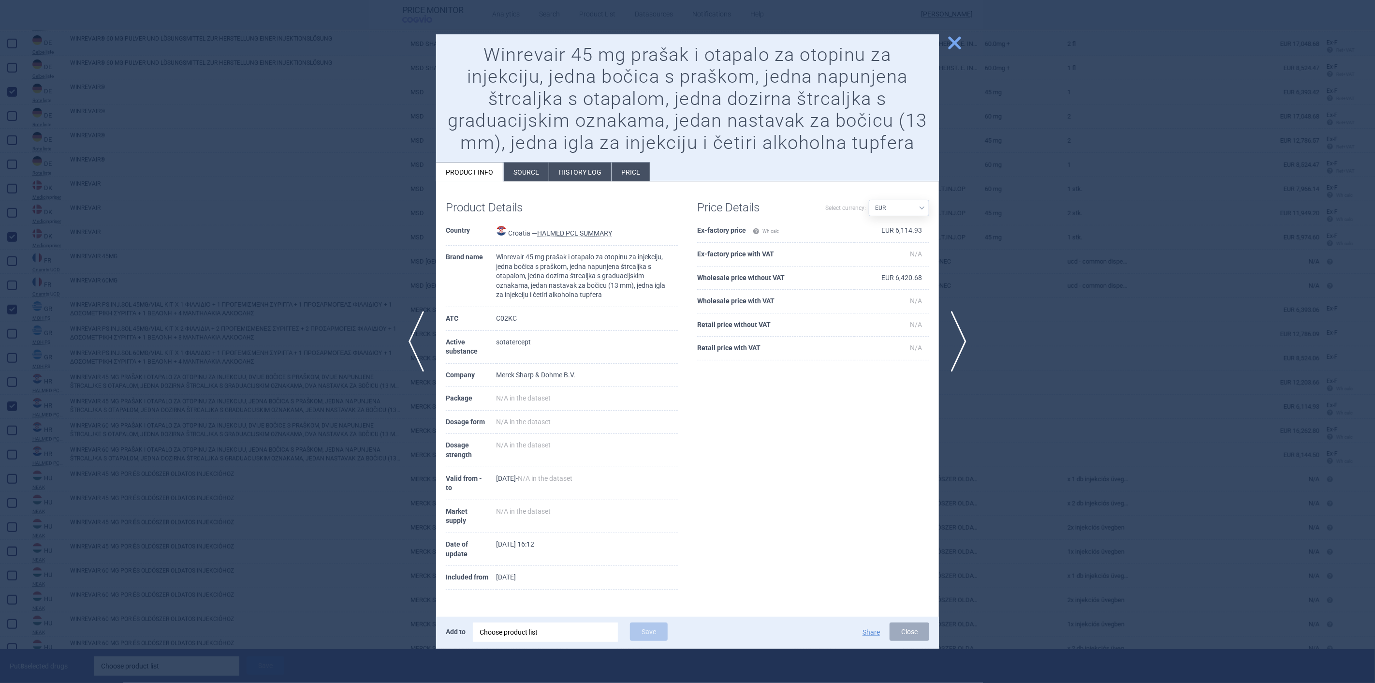
click at [952, 41] on span "close" at bounding box center [954, 42] width 17 height 17
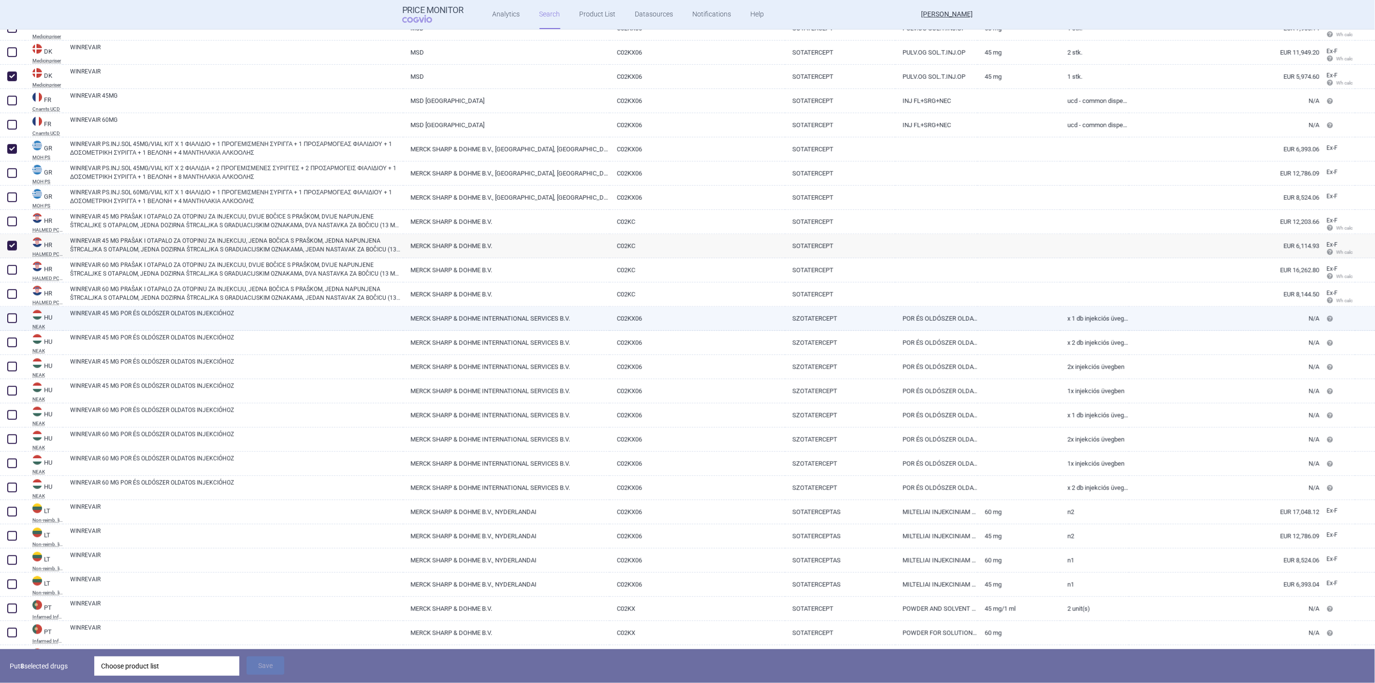
scroll to position [644, 0]
click at [9, 316] on span at bounding box center [12, 318] width 10 height 10
checkbox input "true"
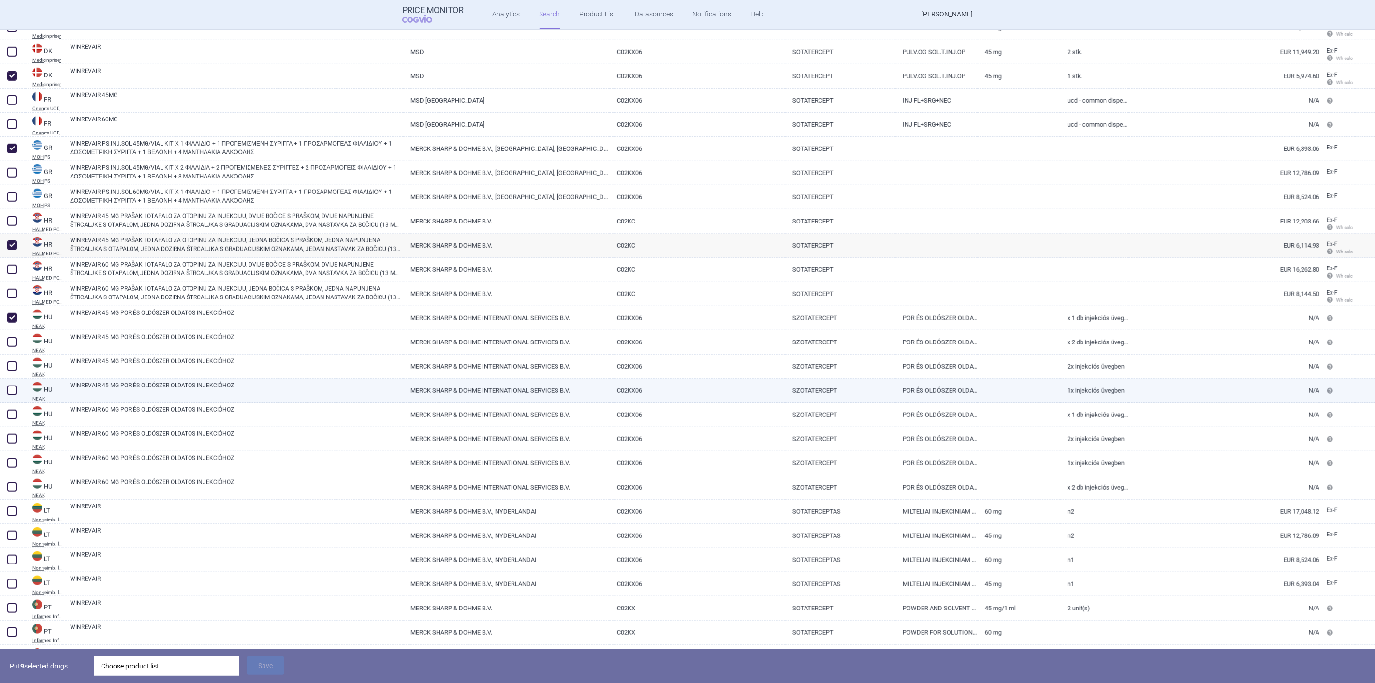
click at [9, 393] on span at bounding box center [12, 390] width 10 height 10
checkbox input "true"
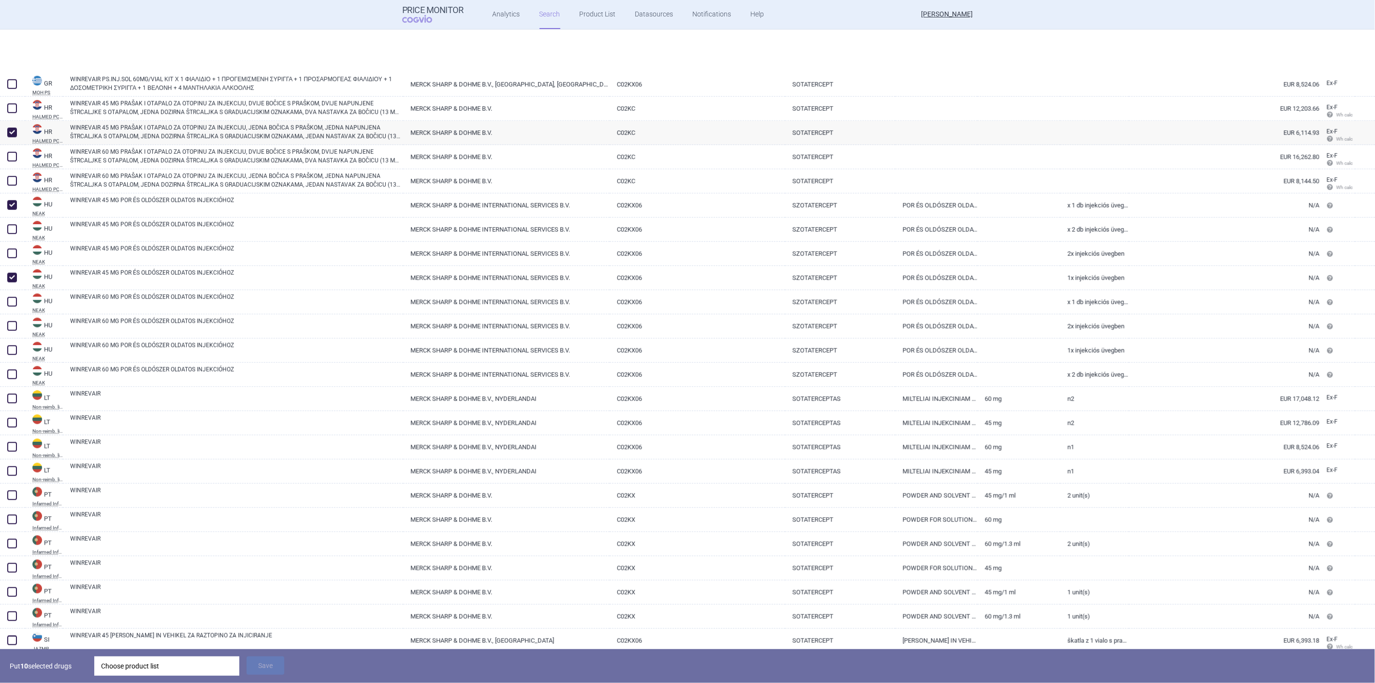
scroll to position [857, 0]
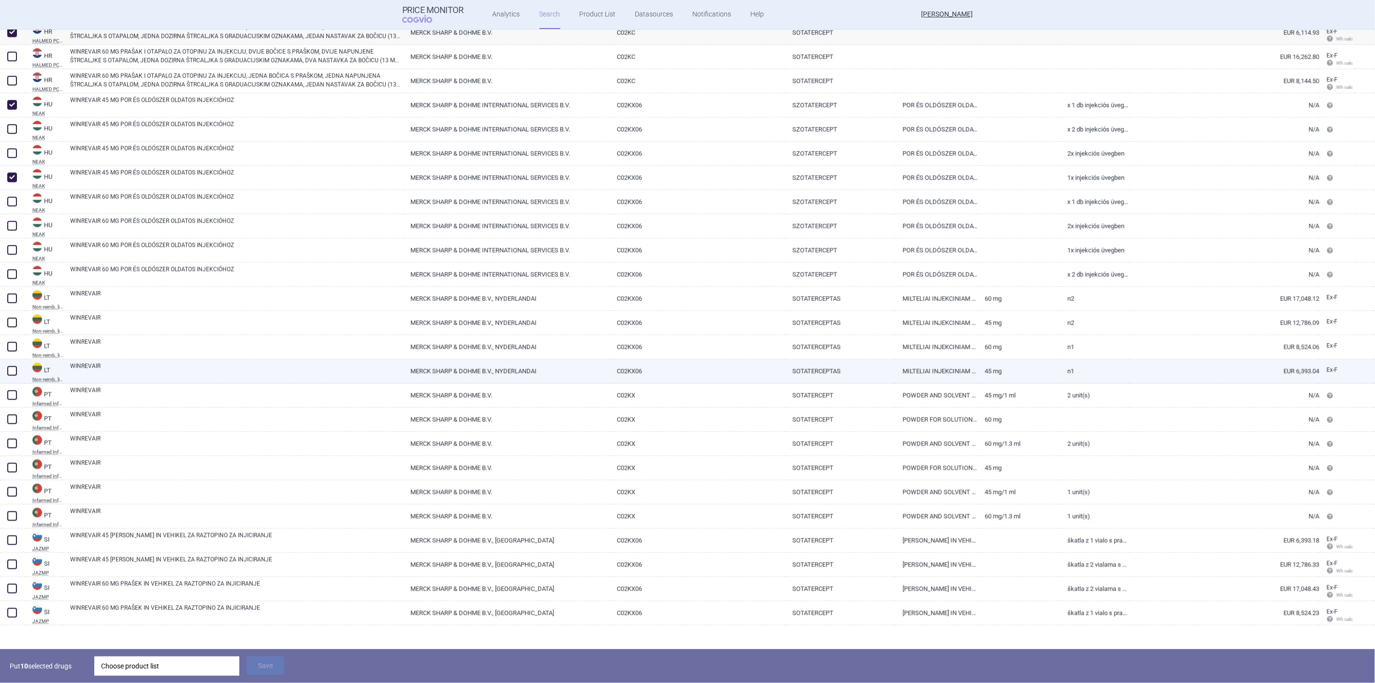
click at [13, 370] on span at bounding box center [12, 371] width 10 height 10
checkbox input "true"
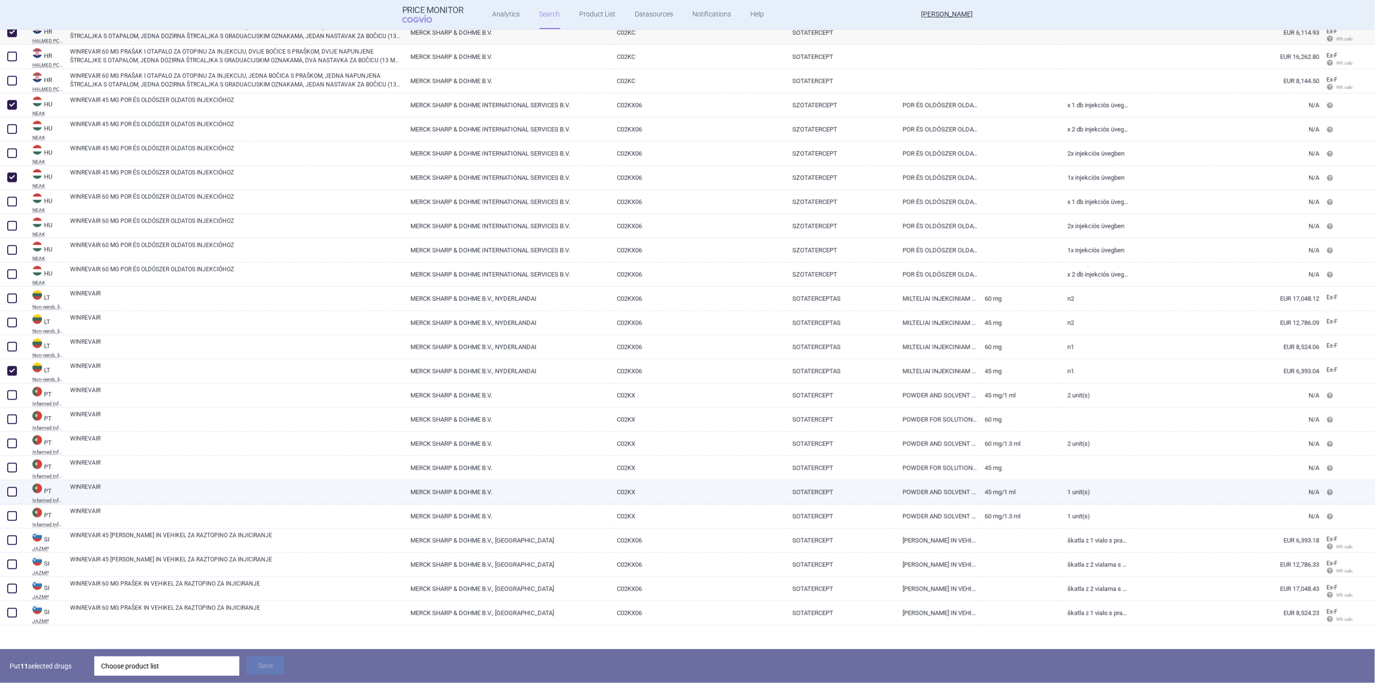
click at [14, 493] on span at bounding box center [12, 492] width 10 height 10
checkbox input "true"
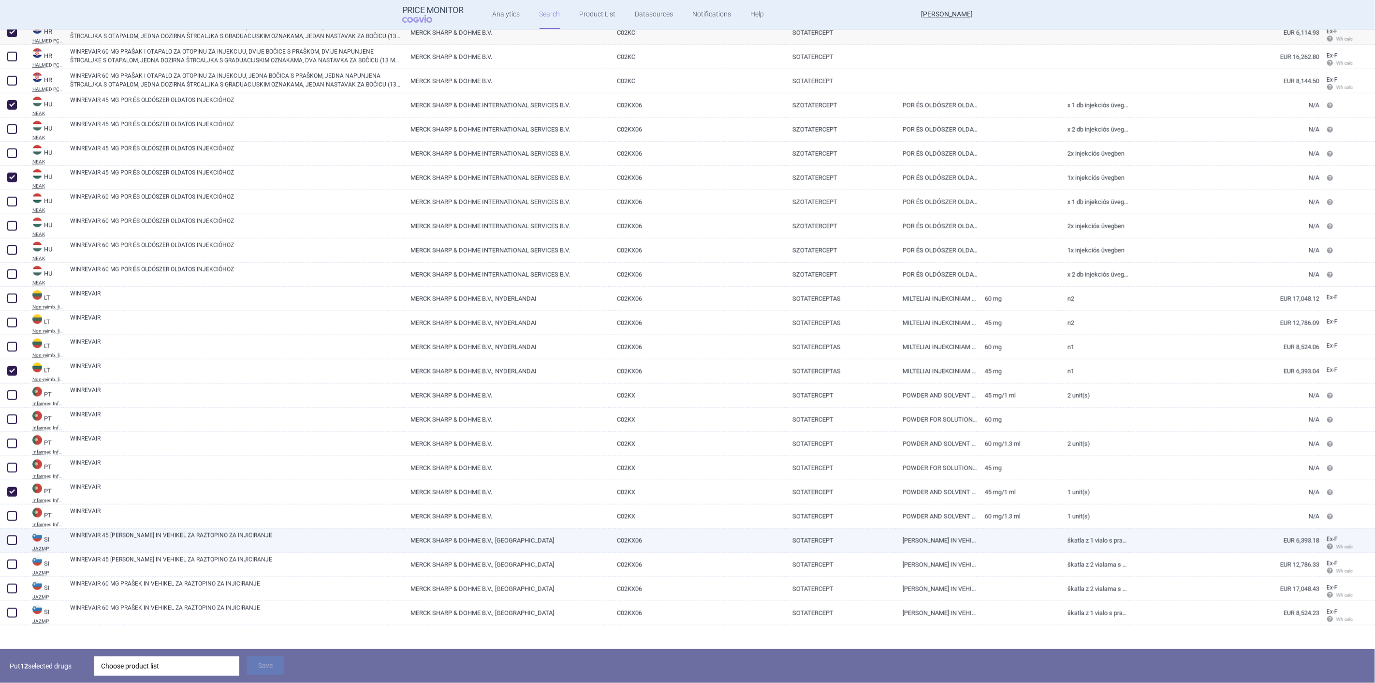
click at [14, 540] on span at bounding box center [12, 540] width 10 height 10
checkbox input "true"
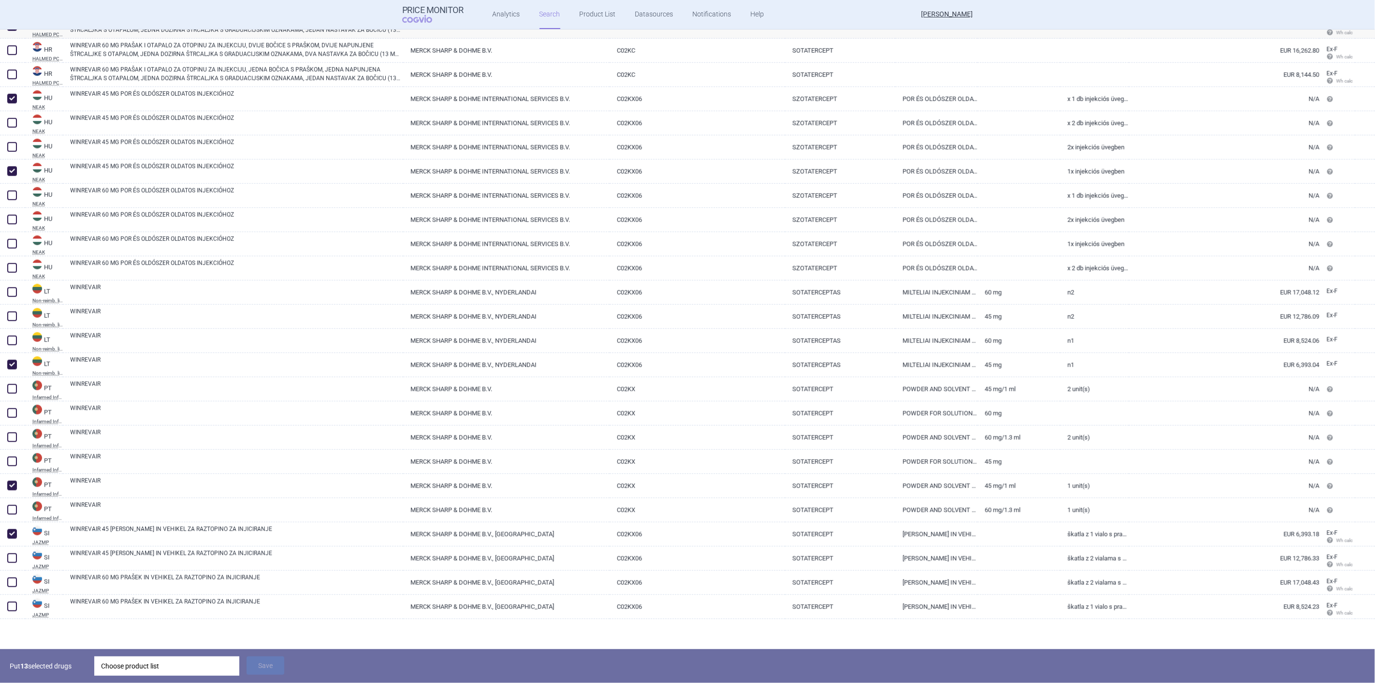
scroll to position [864, 0]
click at [140, 666] on div "Choose product list" at bounding box center [167, 665] width 132 height 19
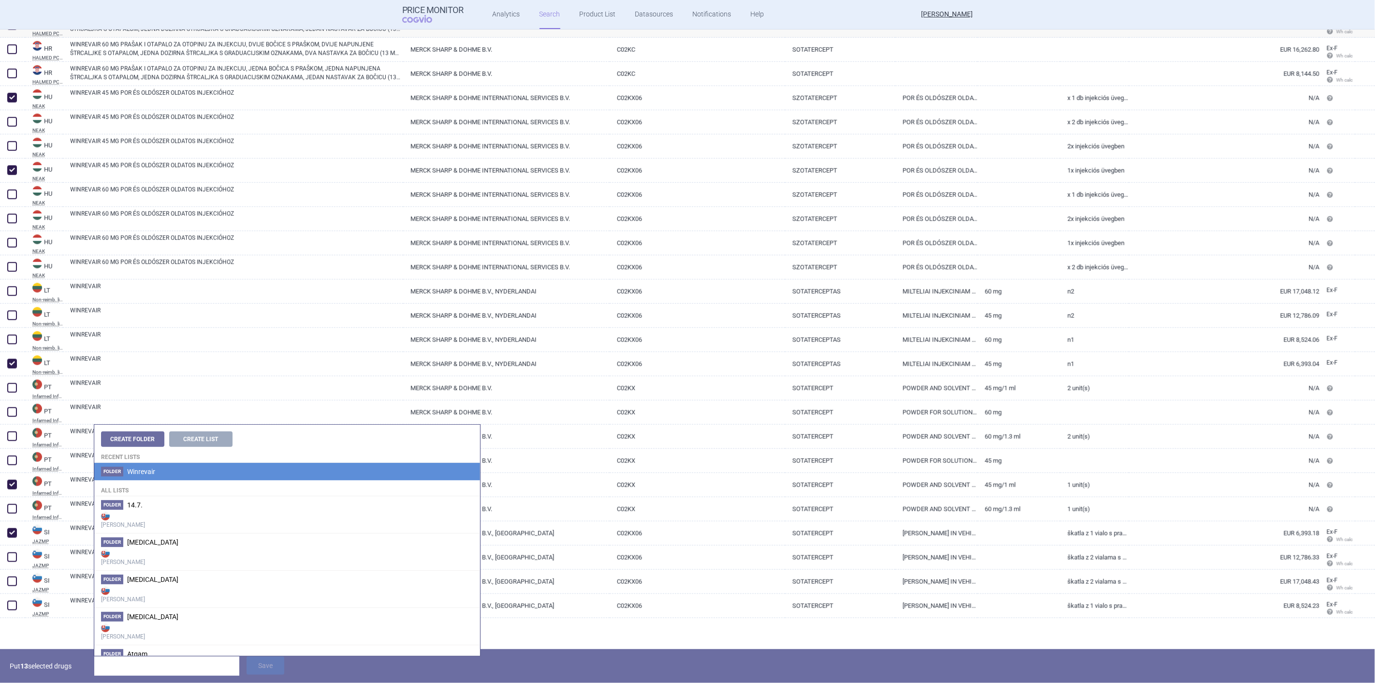
click at [157, 480] on li "Folder Winrevair" at bounding box center [287, 471] width 386 height 17
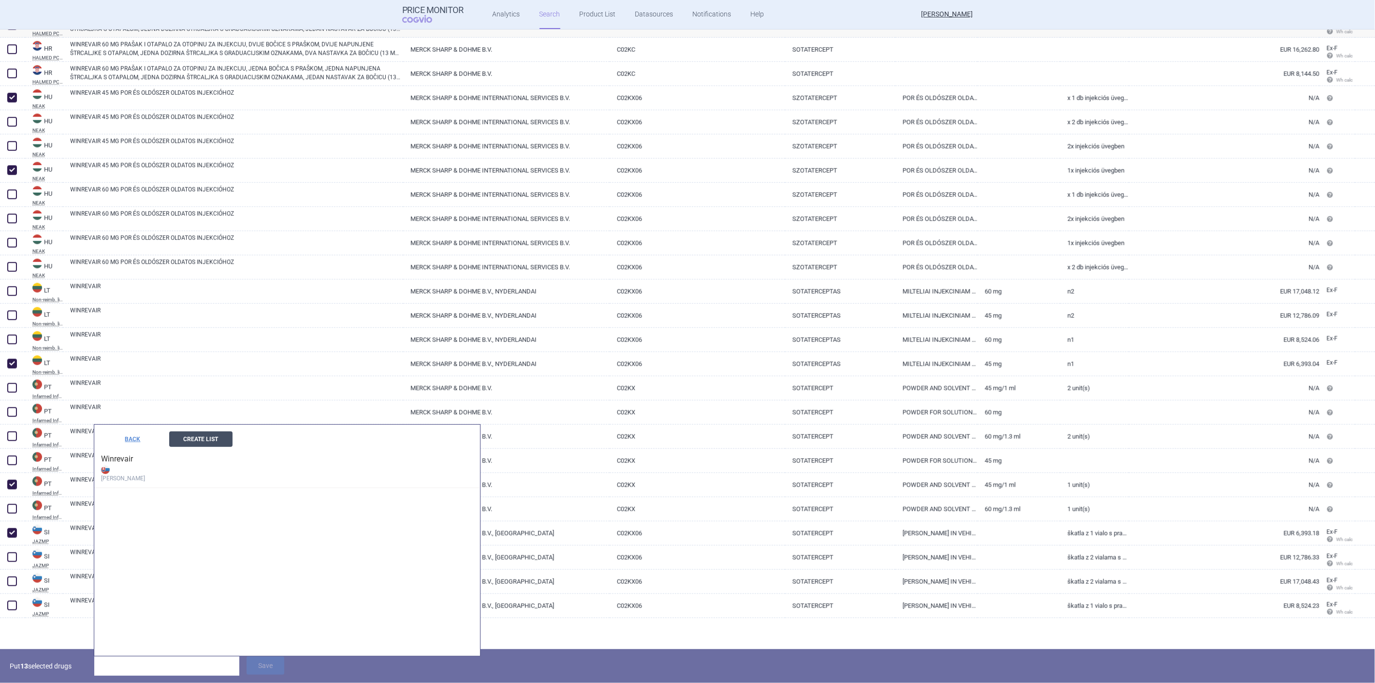
click at [209, 440] on button "Create List" at bounding box center [200, 438] width 63 height 15
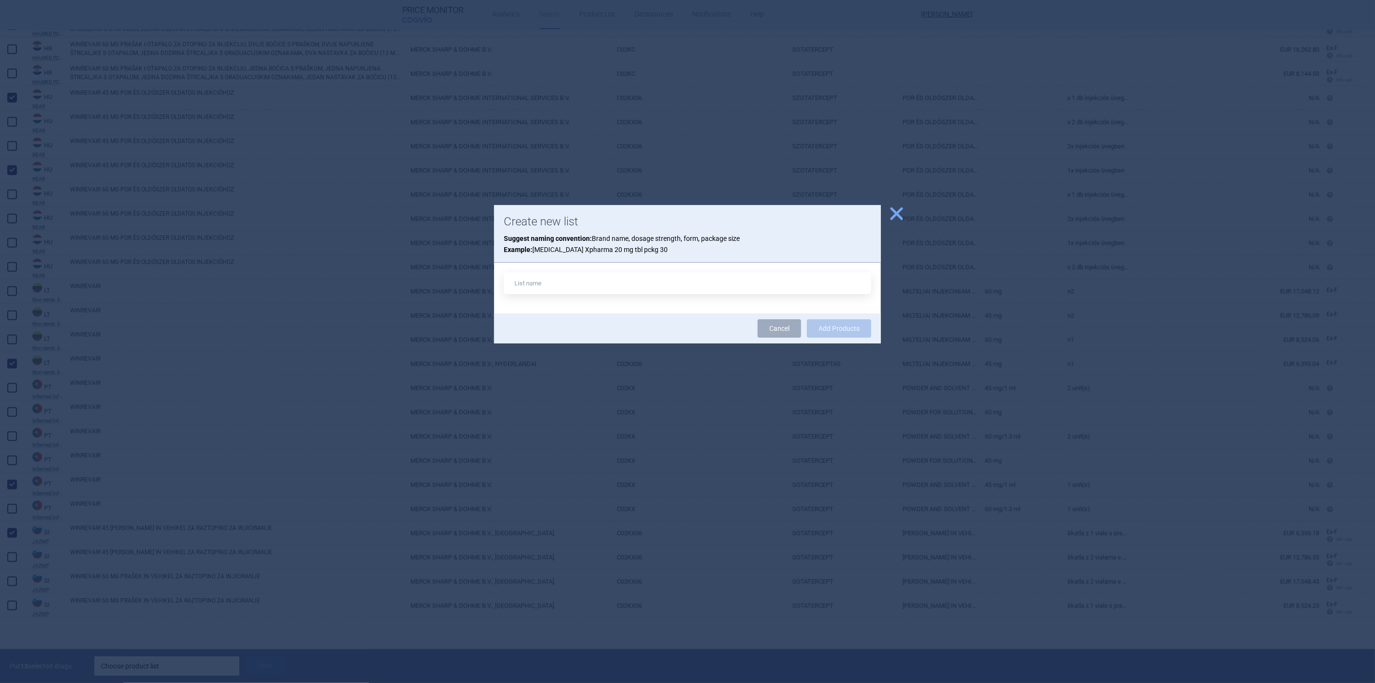
click at [540, 286] on input "text" at bounding box center [687, 283] width 367 height 22
click at [595, 281] on input "Winrevair" at bounding box center [687, 283] width 367 height 22
type input "Winrevair 45mg a 1 inj"
click at [837, 331] on button "Add Products" at bounding box center [839, 328] width 64 height 18
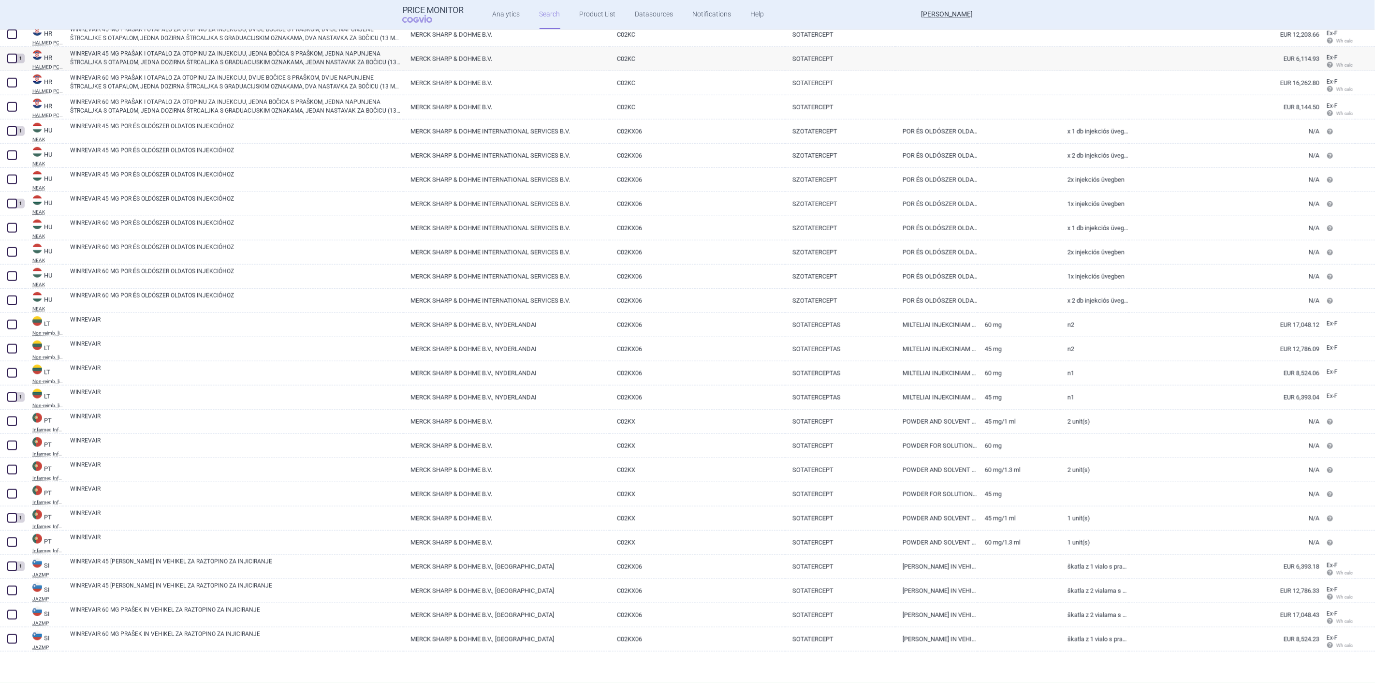
scroll to position [831, 0]
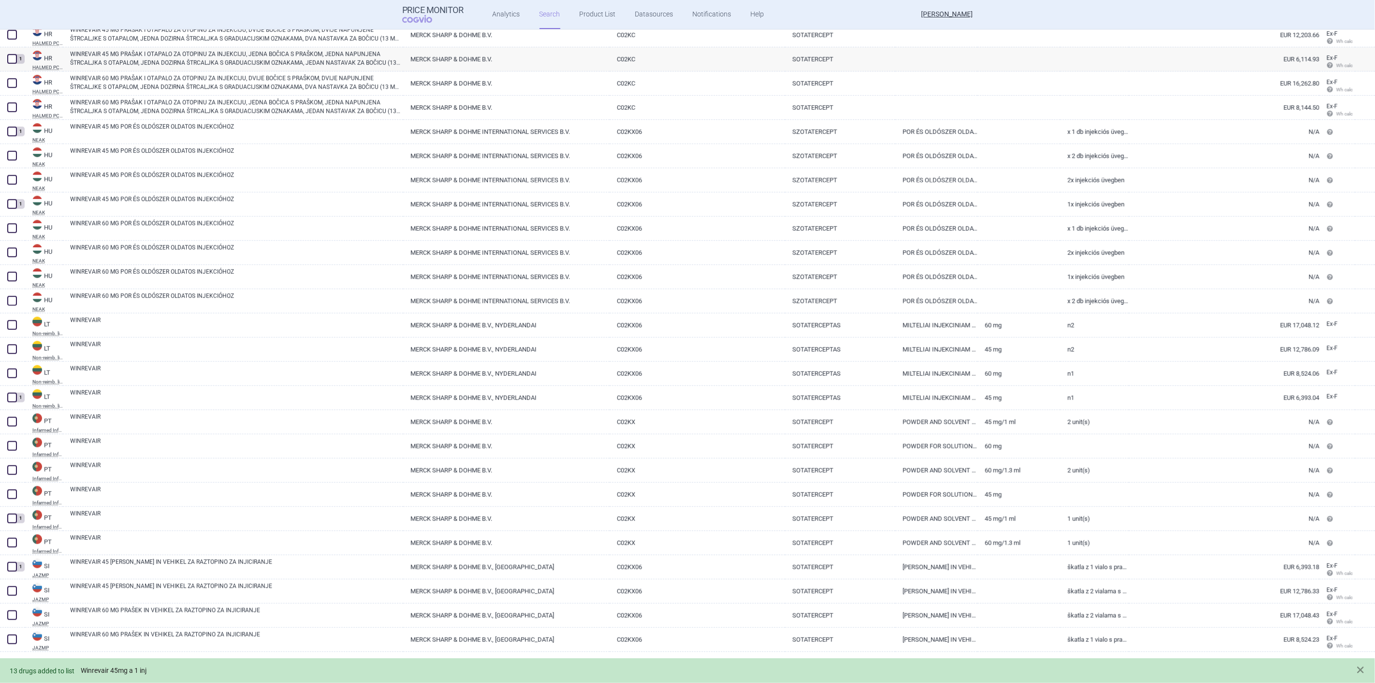
click at [109, 672] on link "Winrevair 45mg a 1 inj" at bounding box center [114, 670] width 66 height 8
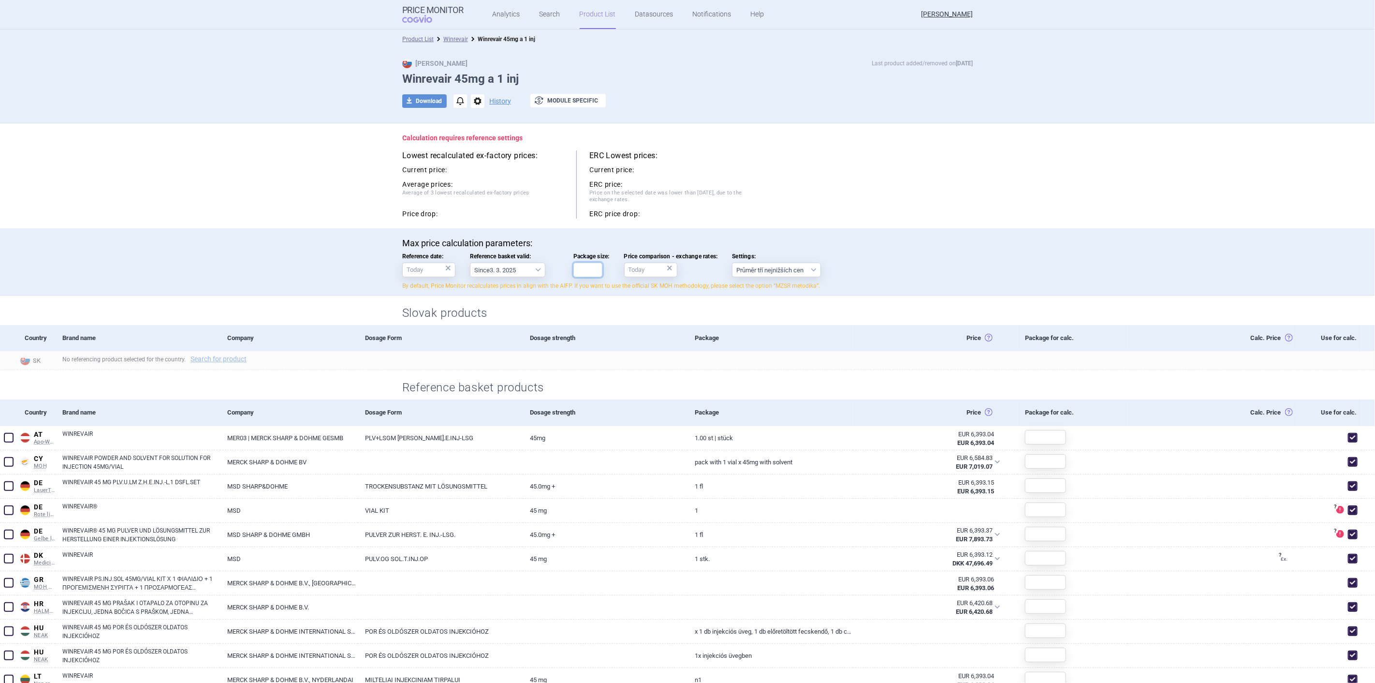
click at [590, 268] on input "Package size:" at bounding box center [587, 270] width 29 height 15
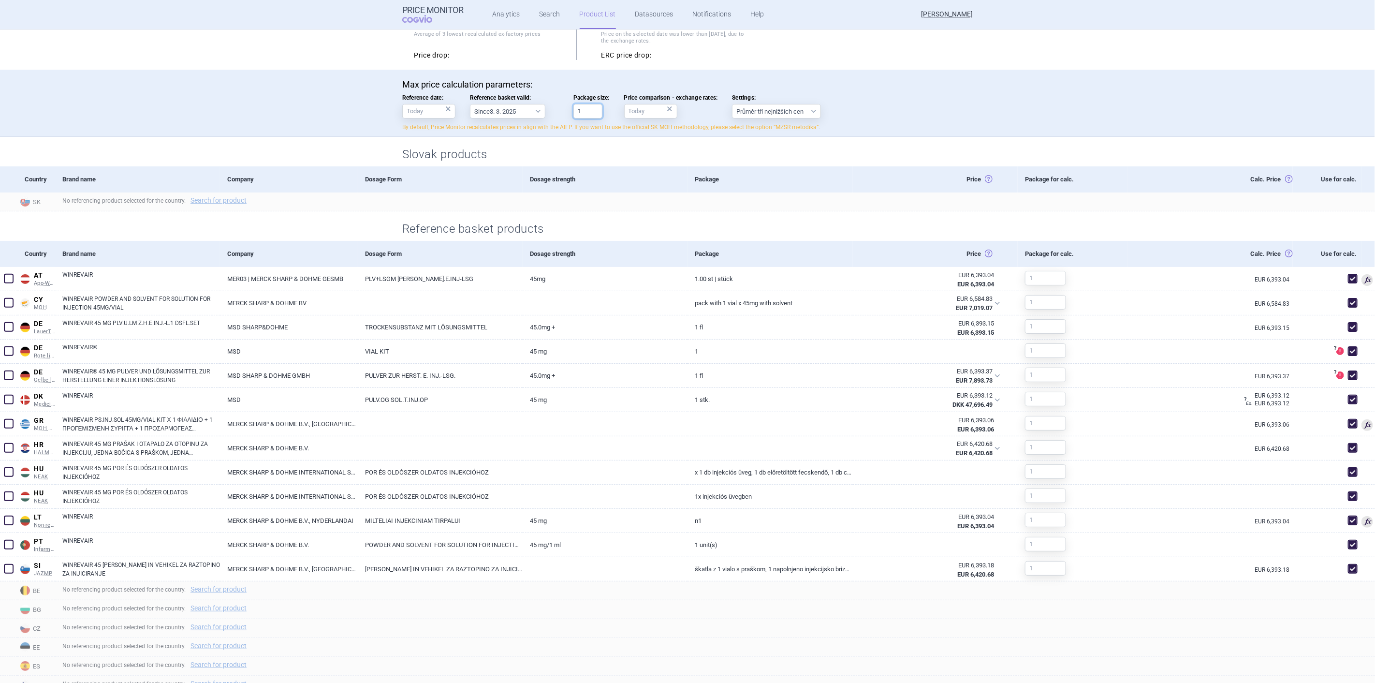
scroll to position [215, 0]
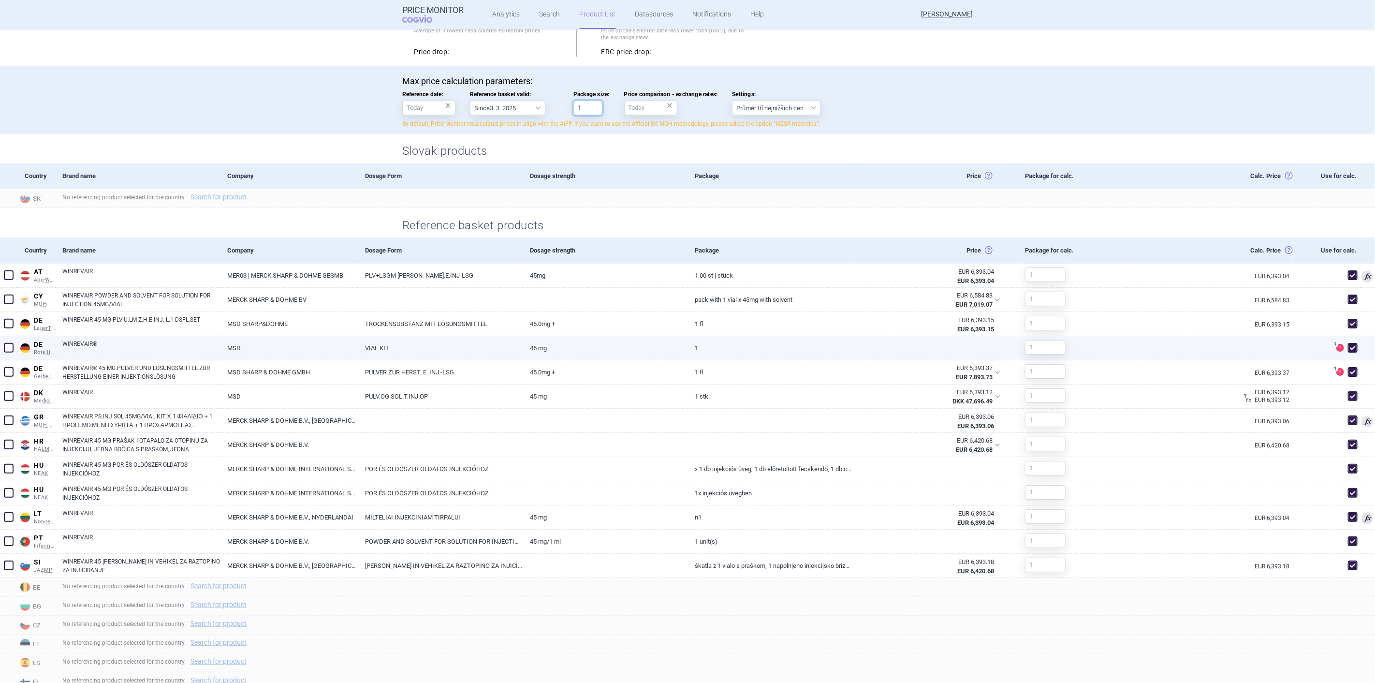
type input "1"
click at [1348, 346] on span at bounding box center [1353, 348] width 10 height 10
checkbox input "false"
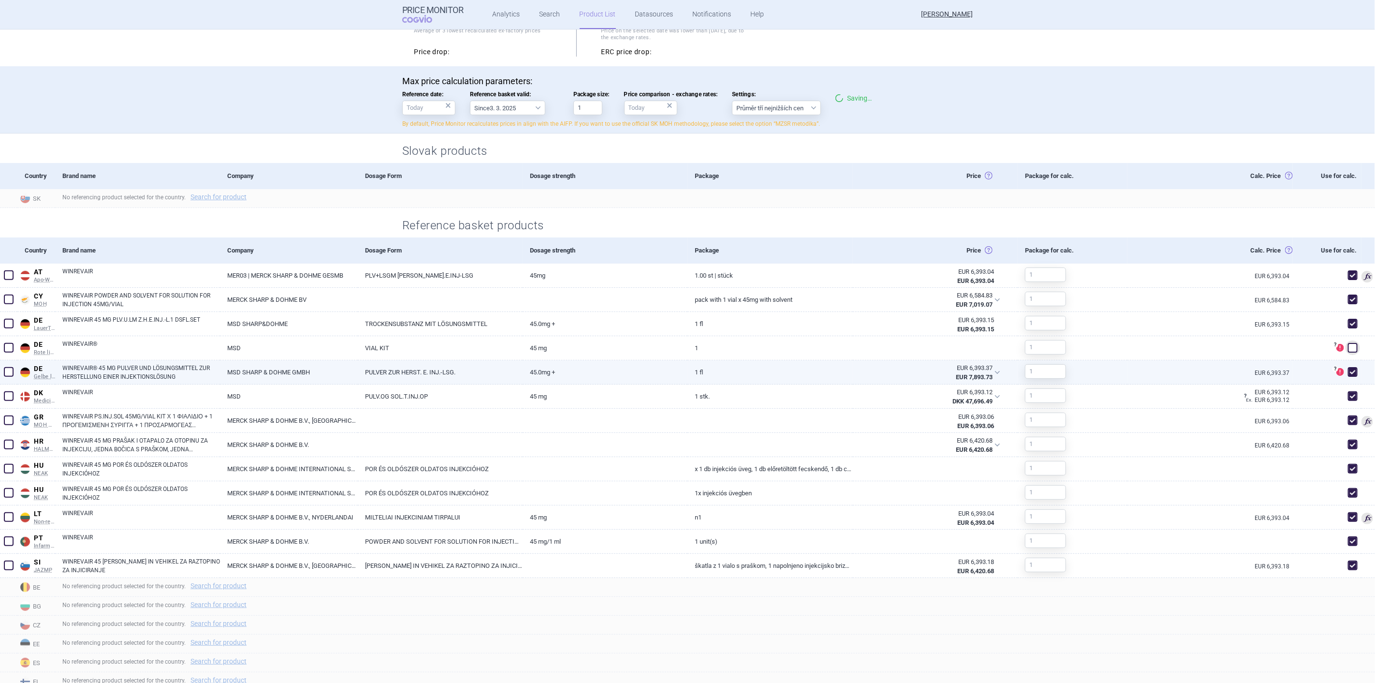
click at [1348, 369] on span at bounding box center [1353, 372] width 10 height 10
checkbox input "false"
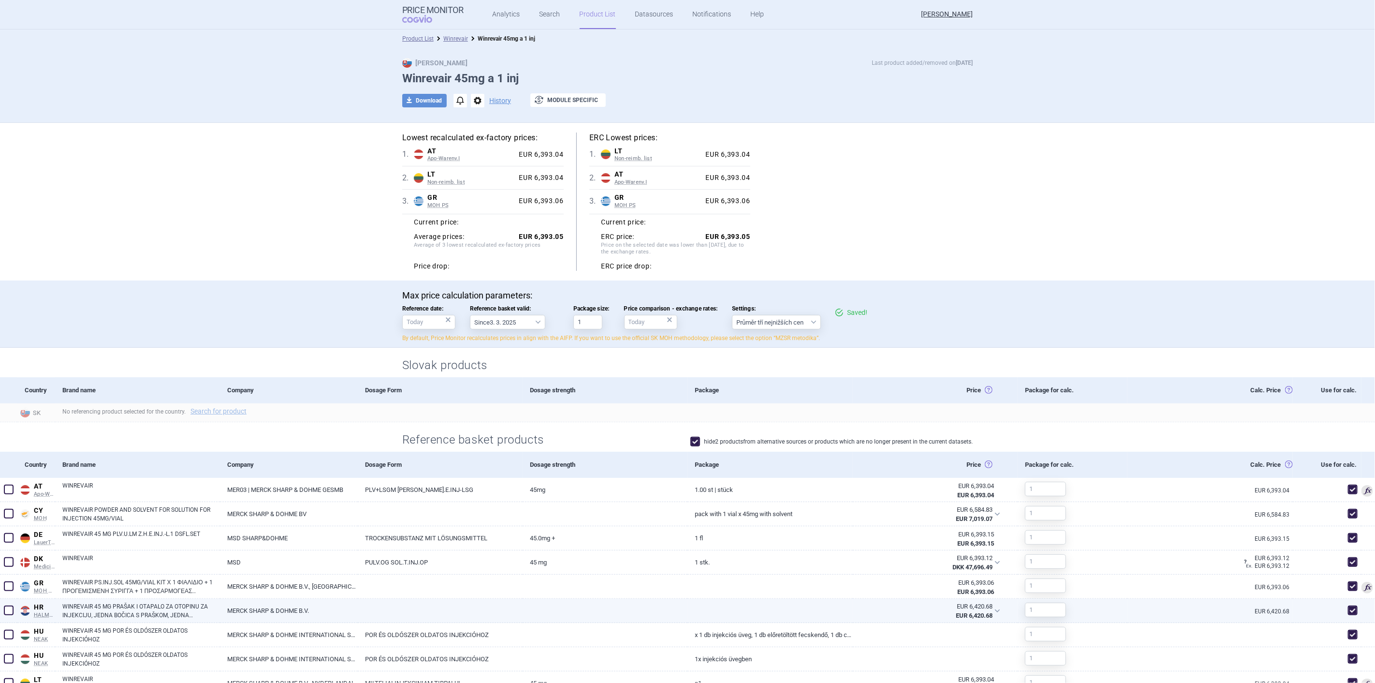
scroll to position [0, 0]
